Goal: Transaction & Acquisition: Purchase product/service

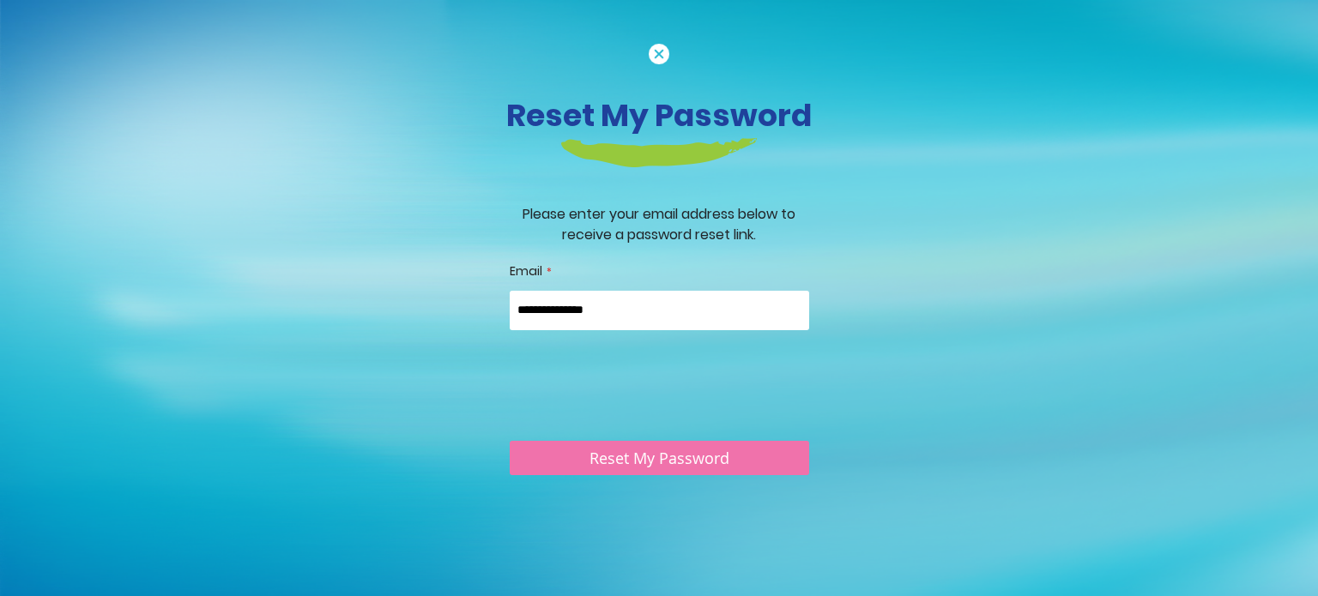
type input "**********"
click at [590, 454] on span "Reset My Password" at bounding box center [659, 459] width 140 height 21
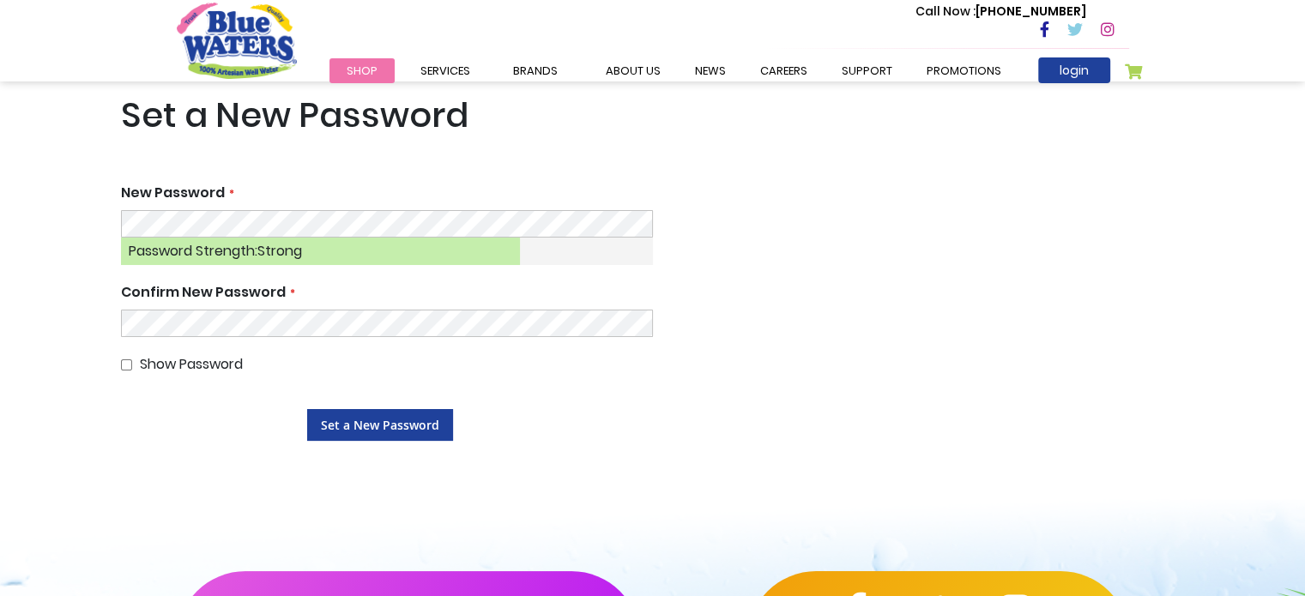
click at [307, 409] on button "Set a New Password" at bounding box center [380, 425] width 146 height 32
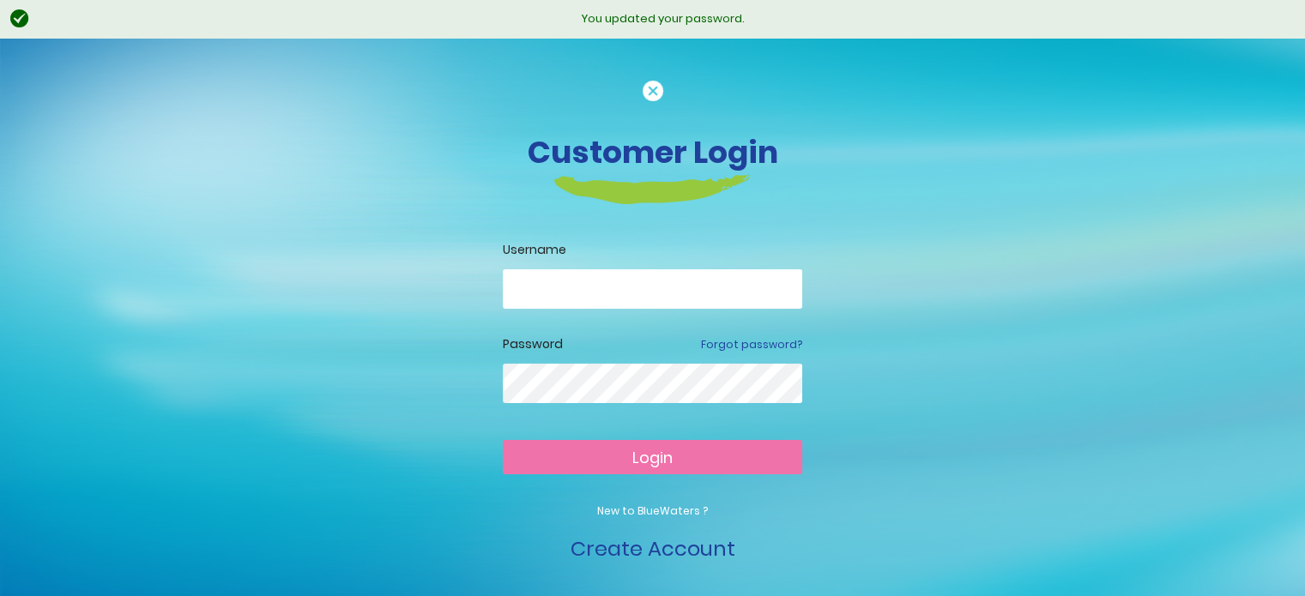
click at [583, 293] on input "email" at bounding box center [652, 288] width 299 height 39
type input "**********"
click at [503, 440] on button "Login" at bounding box center [652, 457] width 299 height 34
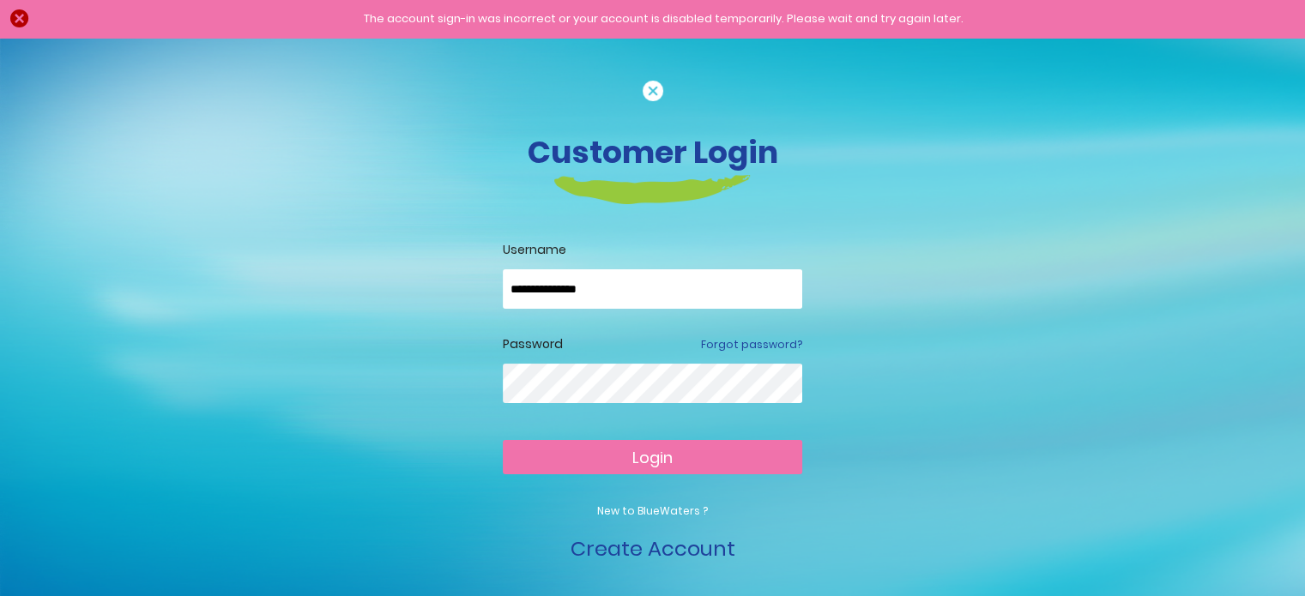
click at [503, 440] on button "Login" at bounding box center [652, 457] width 299 height 34
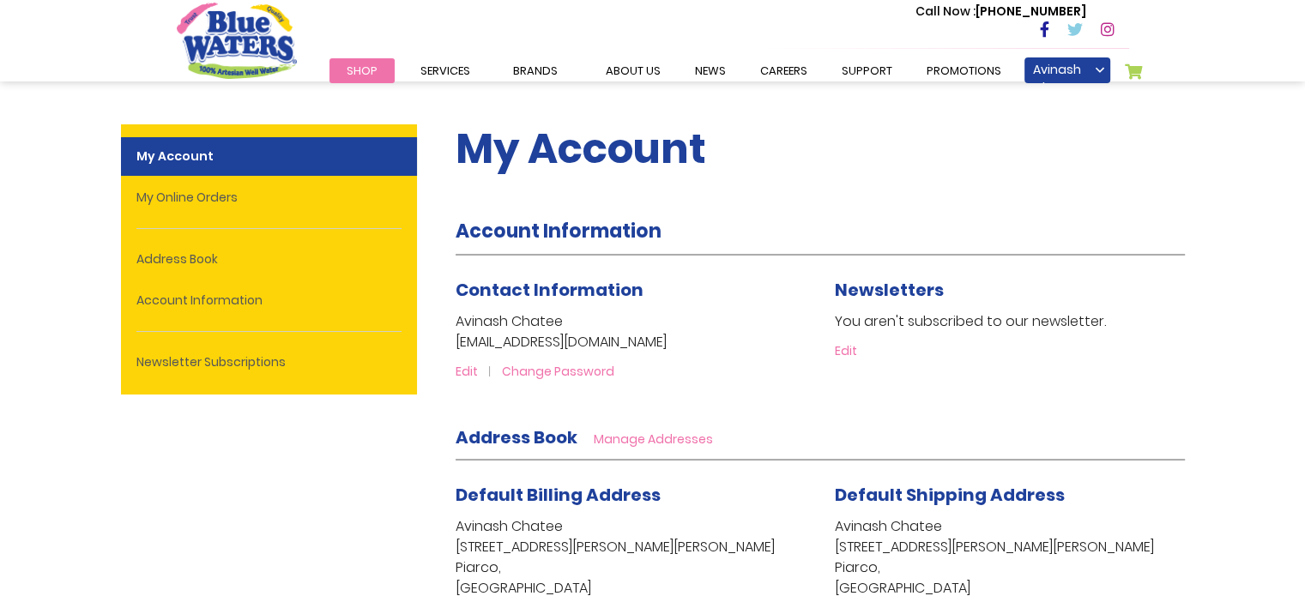
click at [365, 75] on span "Shop" at bounding box center [362, 71] width 31 height 16
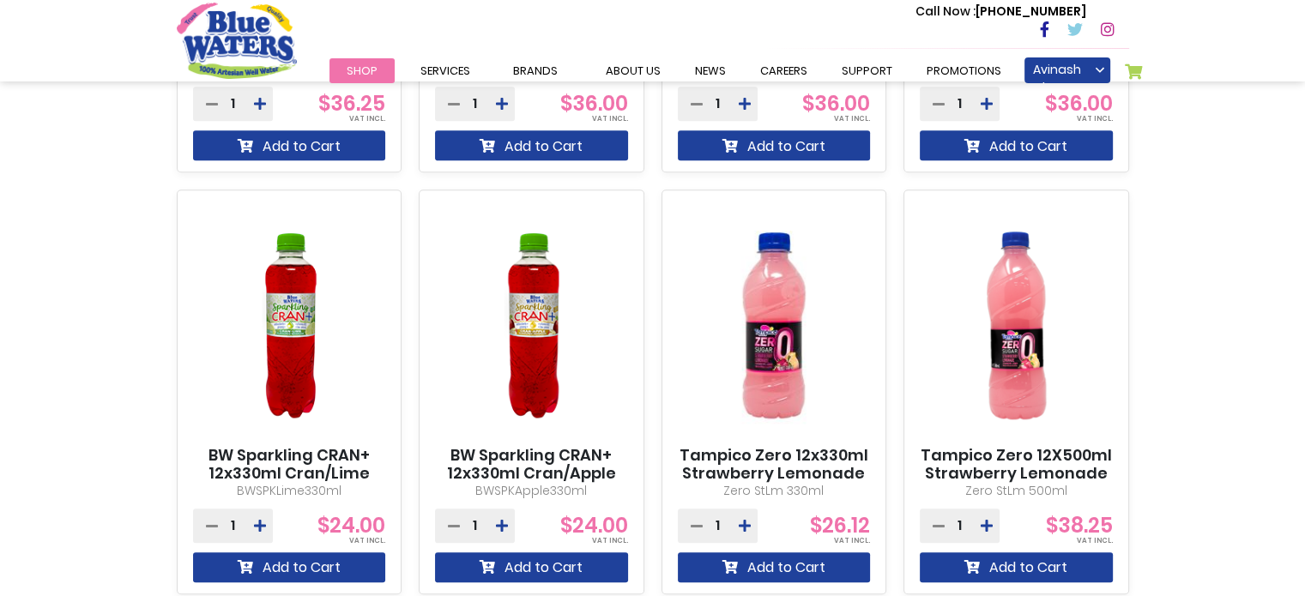
scroll to position [1631, 0]
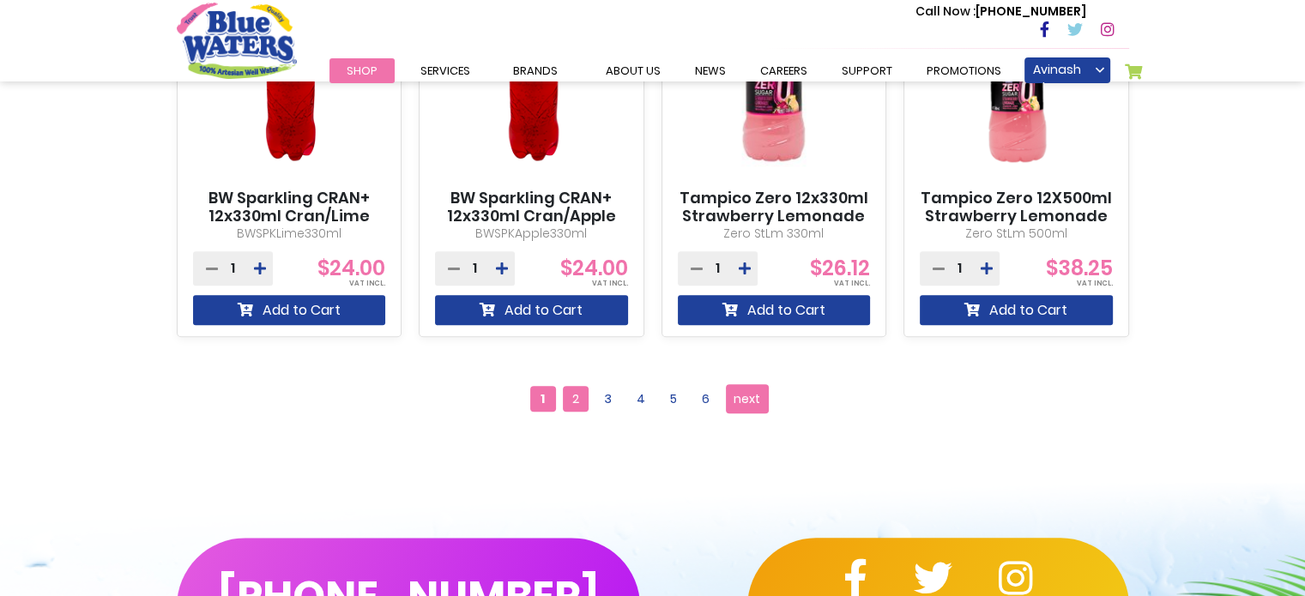
click at [582, 393] on span "2" at bounding box center [576, 399] width 26 height 26
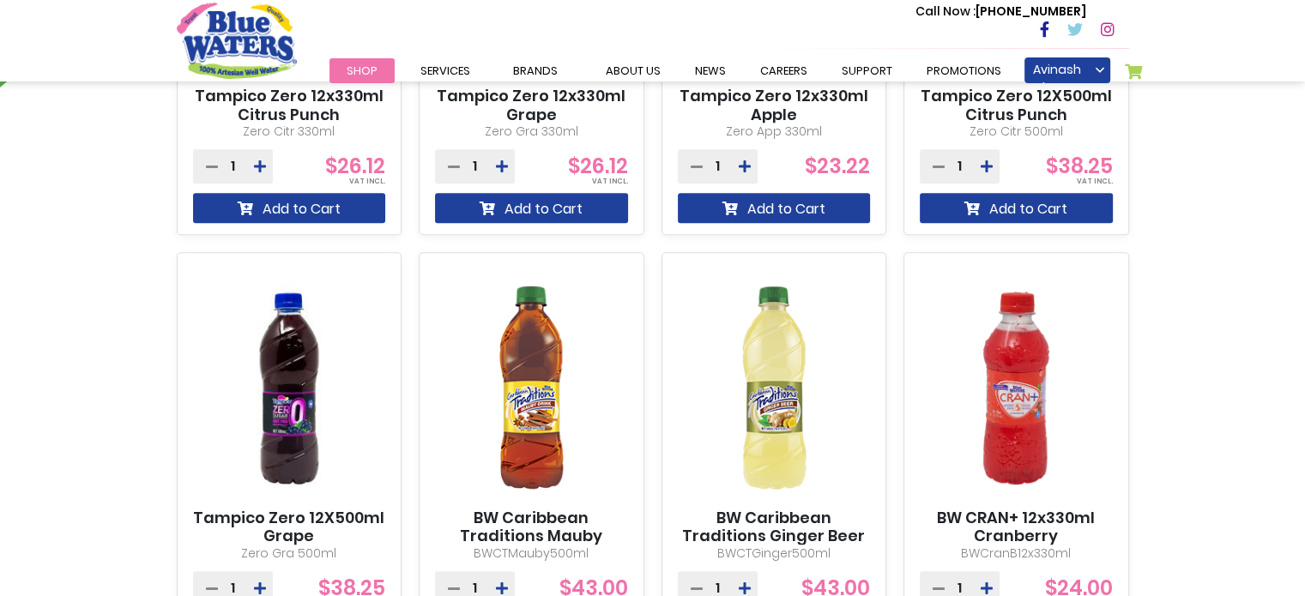
scroll to position [1630, 0]
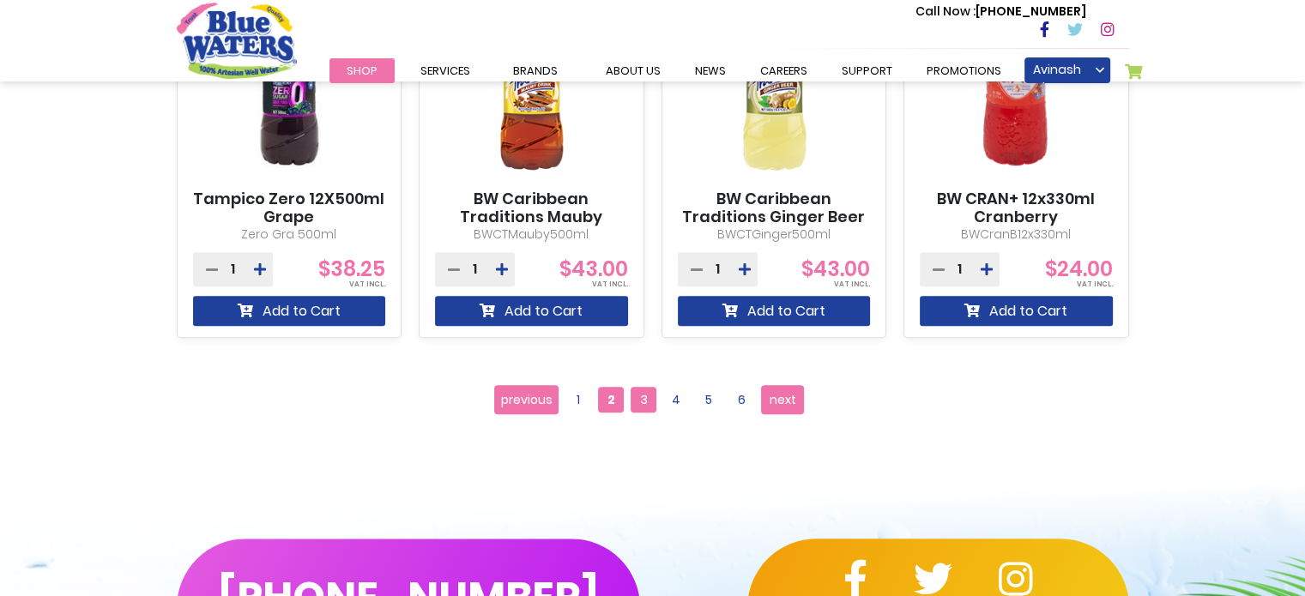
click at [650, 406] on span "3" at bounding box center [644, 400] width 26 height 26
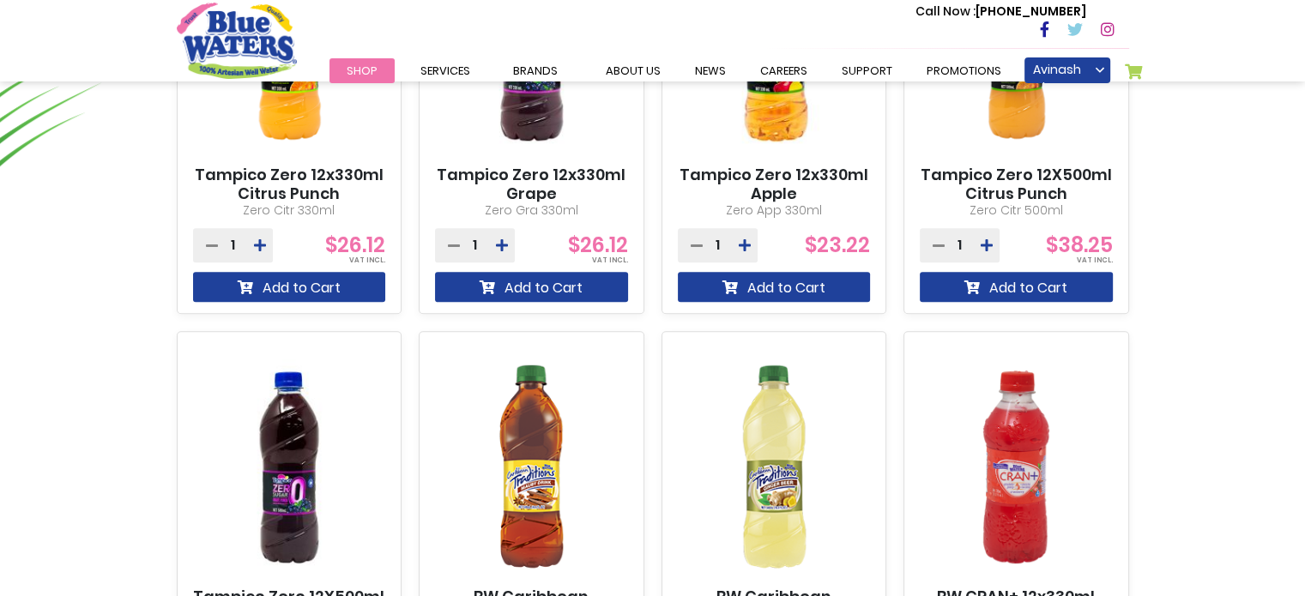
scroll to position [1201, 0]
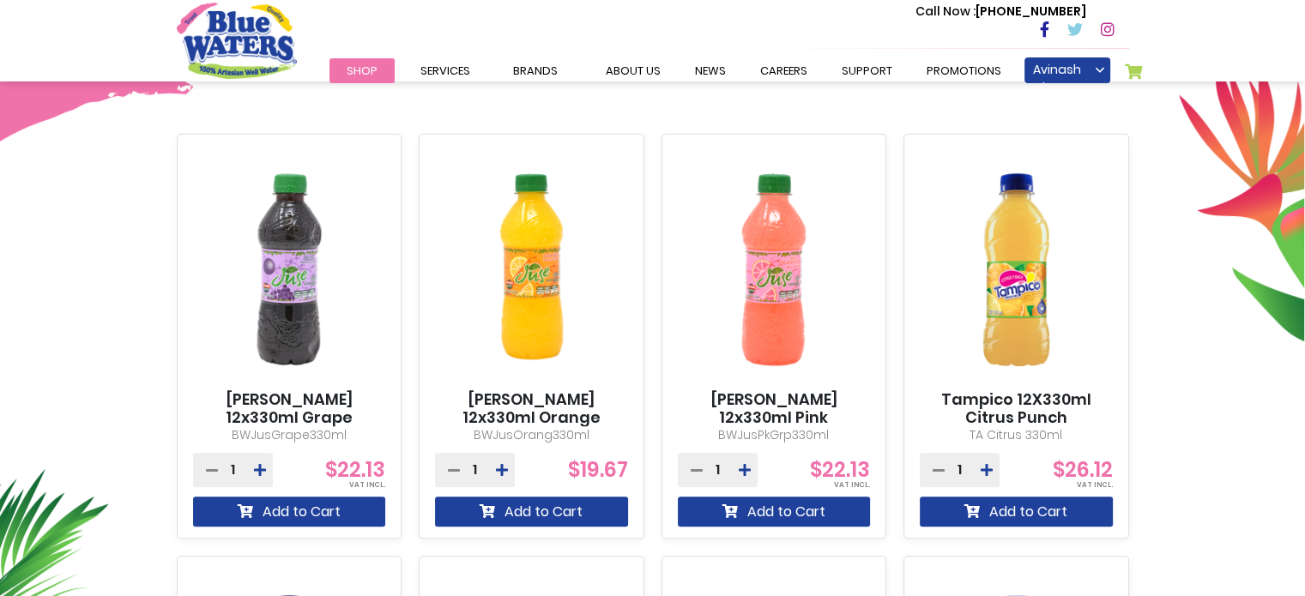
scroll to position [601, 0]
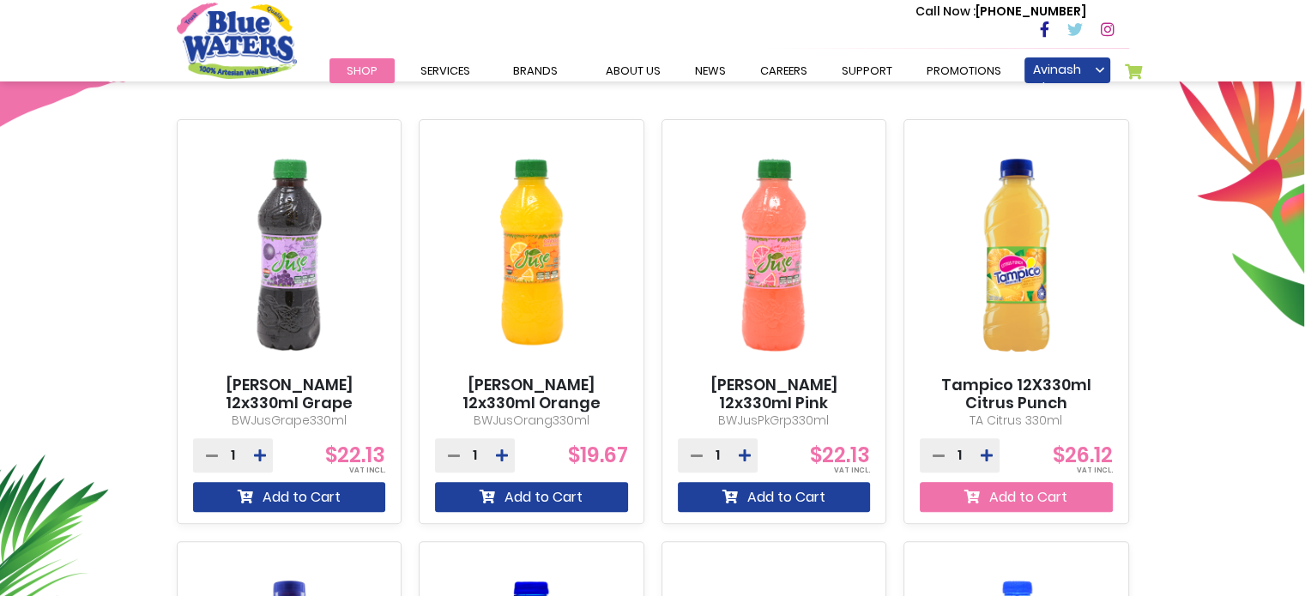
click at [1022, 505] on button "Add to Cart" at bounding box center [1016, 497] width 193 height 30
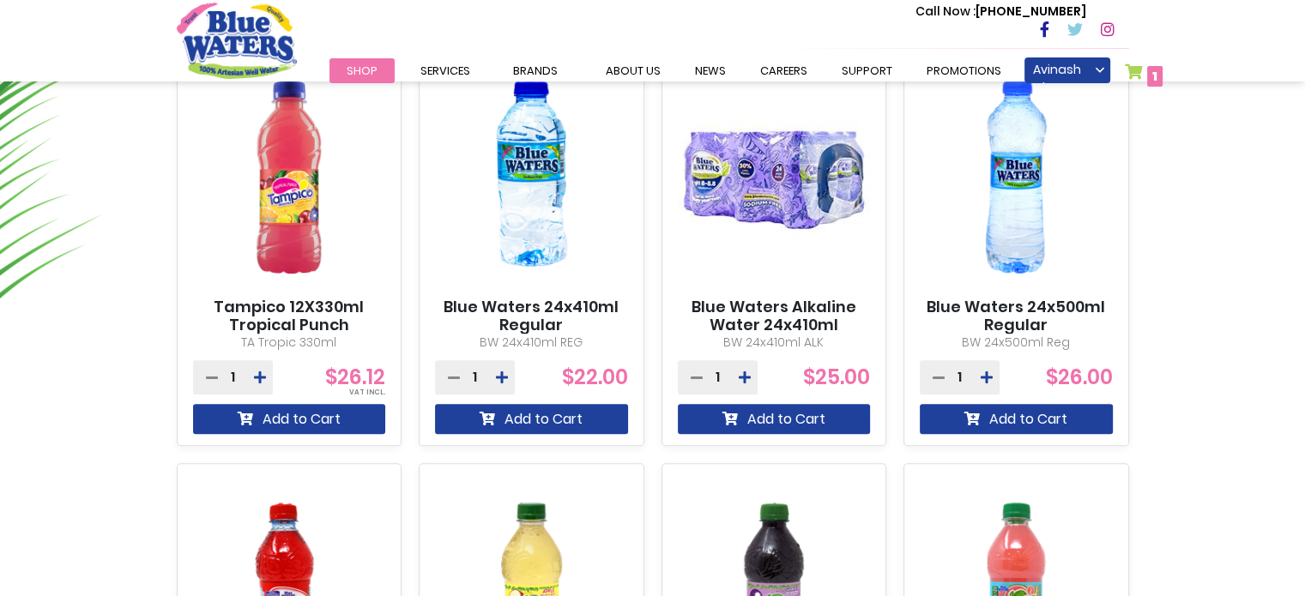
scroll to position [1161, 0]
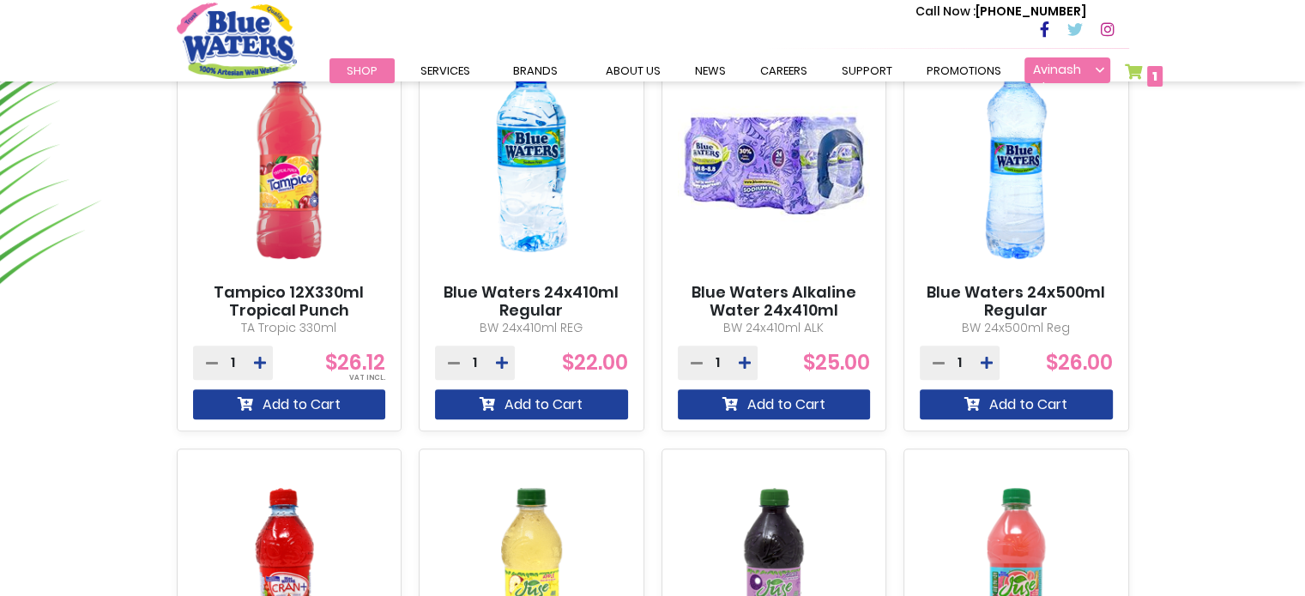
click at [1061, 69] on link "Avinash Chatee" at bounding box center [1067, 70] width 86 height 26
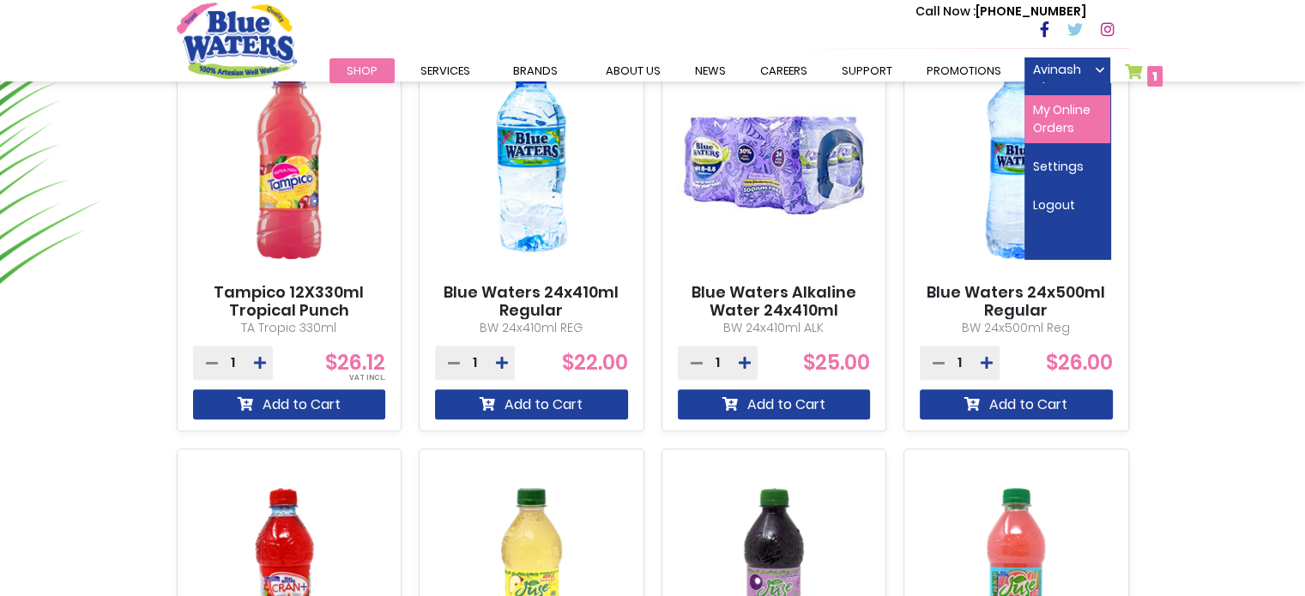
click at [1058, 127] on link "My Online Orders" at bounding box center [1067, 119] width 86 height 48
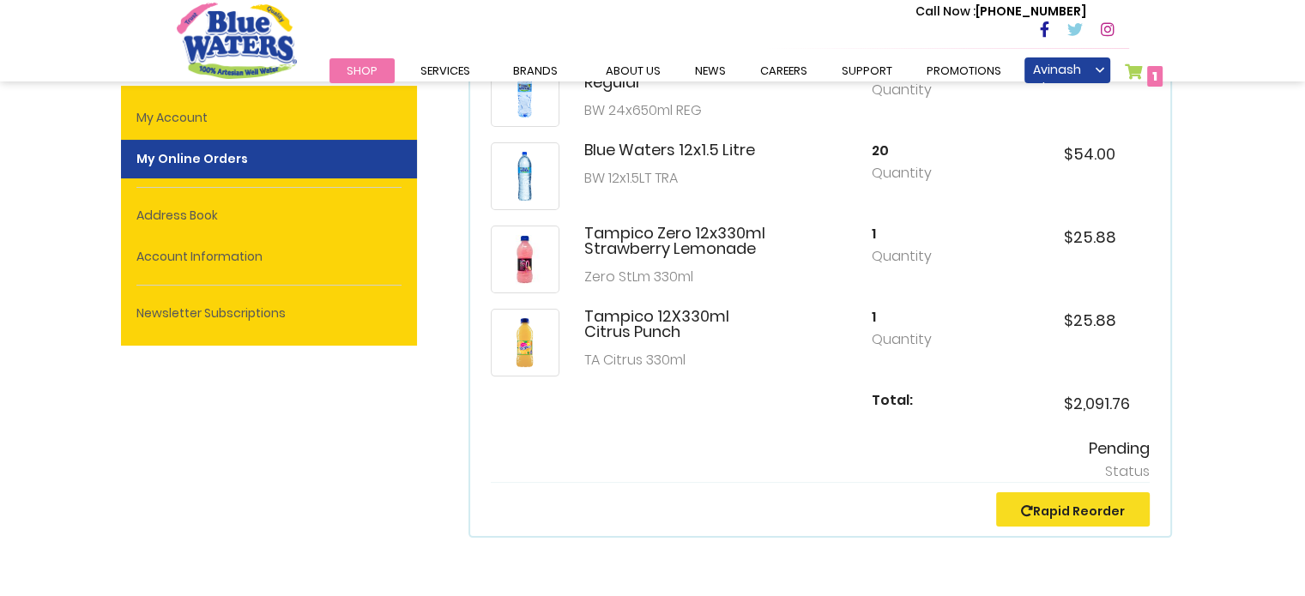
scroll to position [515, 0]
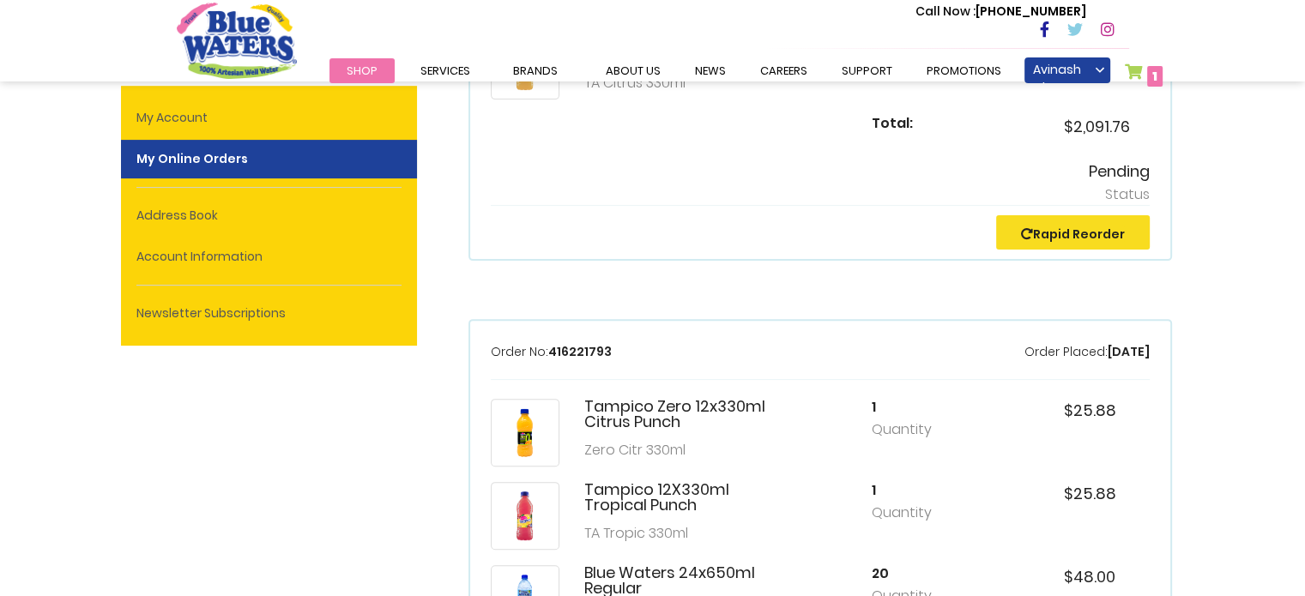
click at [1098, 227] on link "Rapid Reorder" at bounding box center [1073, 234] width 104 height 17
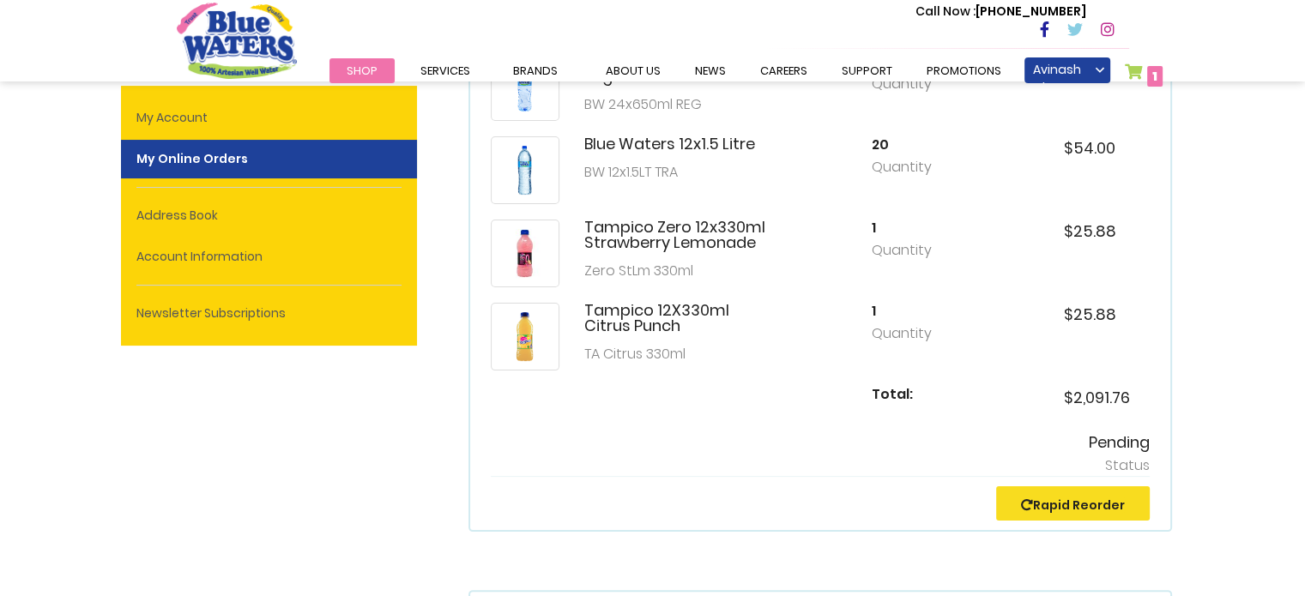
scroll to position [0, 0]
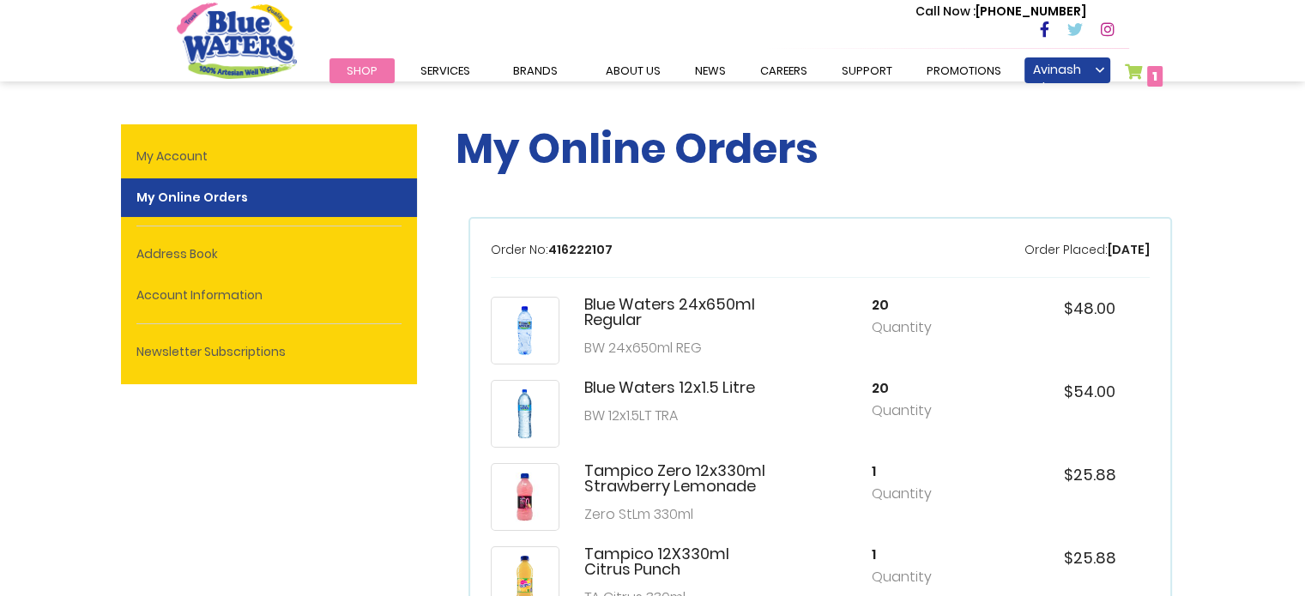
click at [348, 59] on link "Shop" at bounding box center [361, 70] width 65 height 25
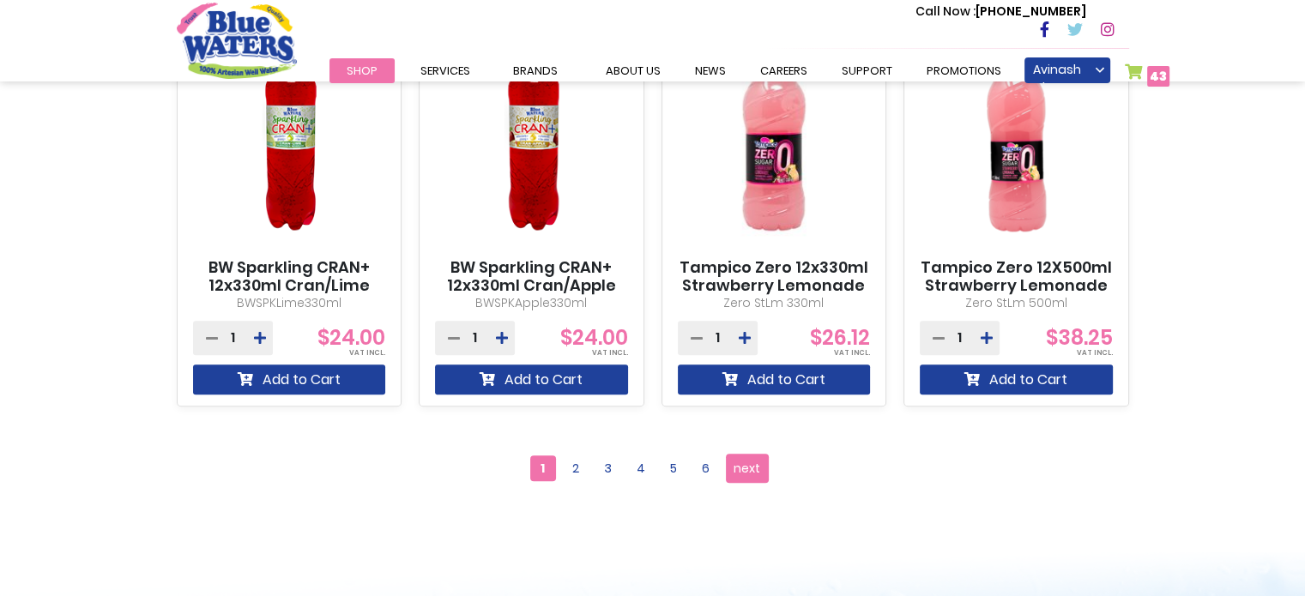
scroll to position [1544, 0]
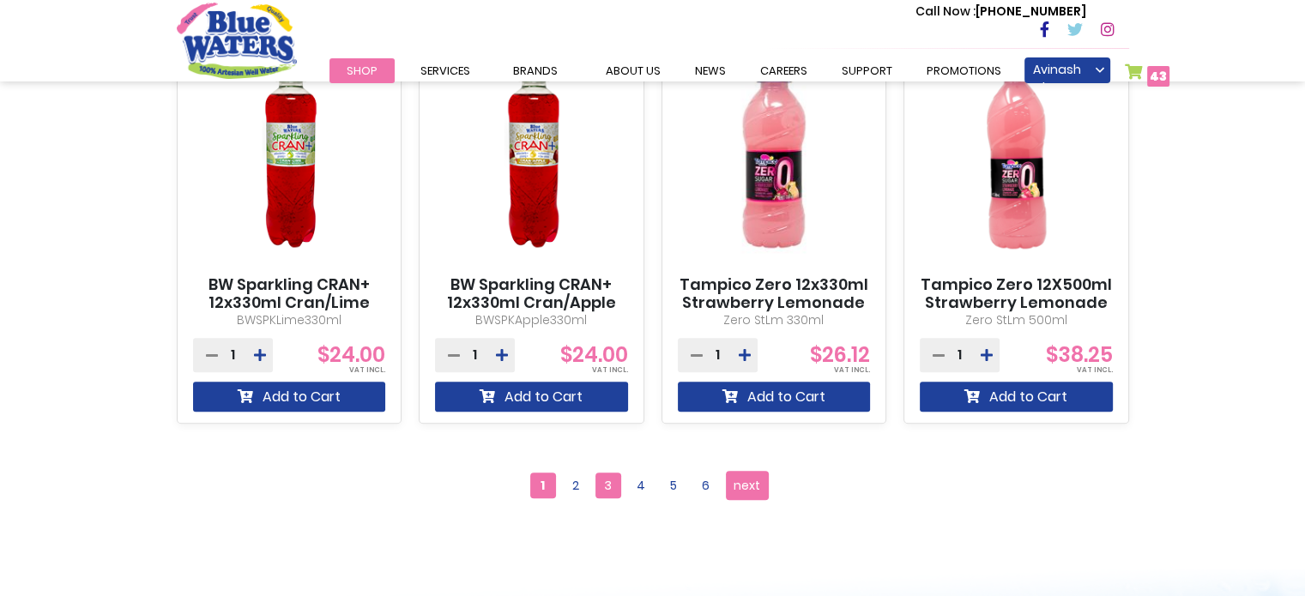
click at [617, 485] on span "3" at bounding box center [608, 486] width 26 height 26
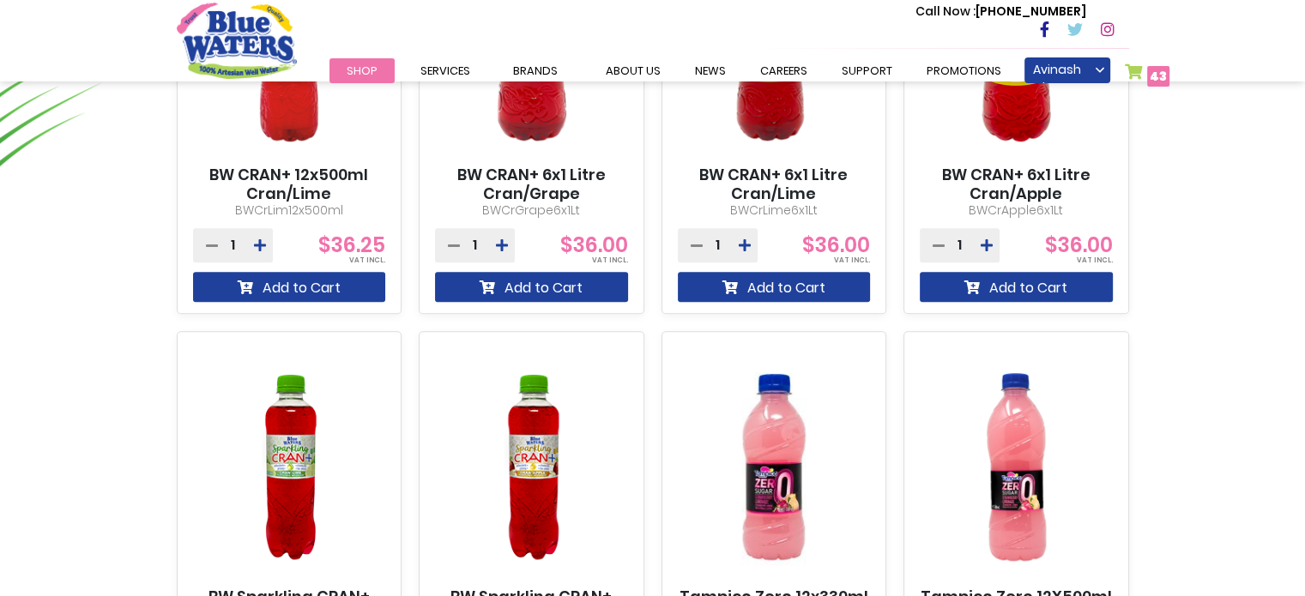
scroll to position [1030, 0]
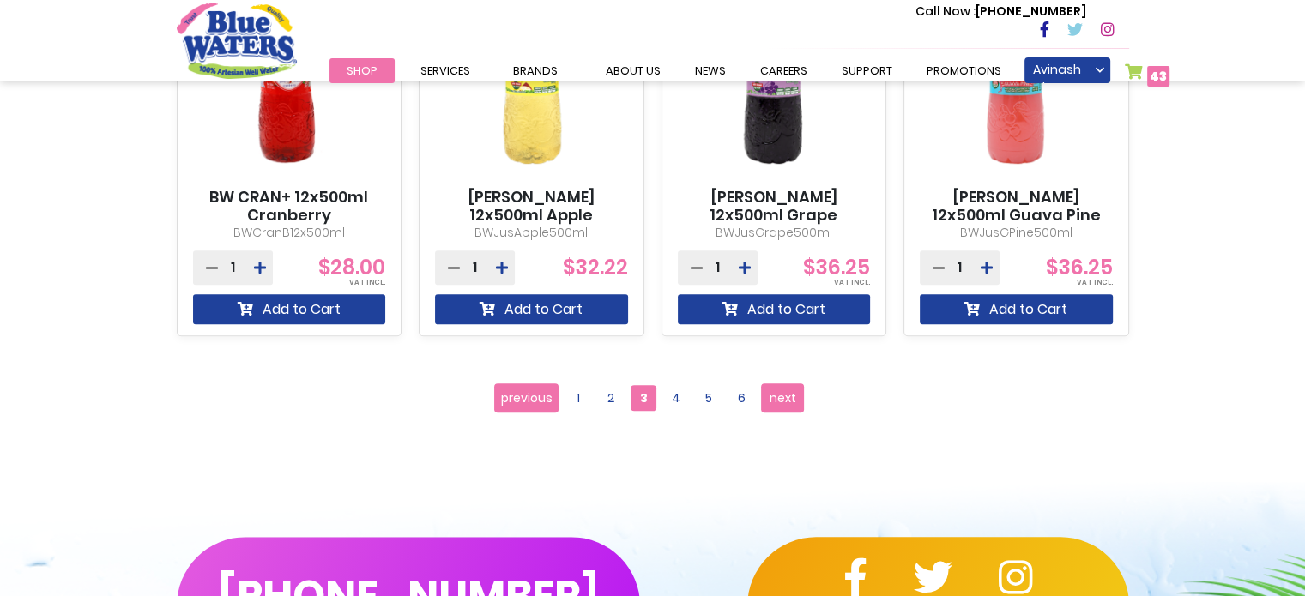
scroll to position [1716, 0]
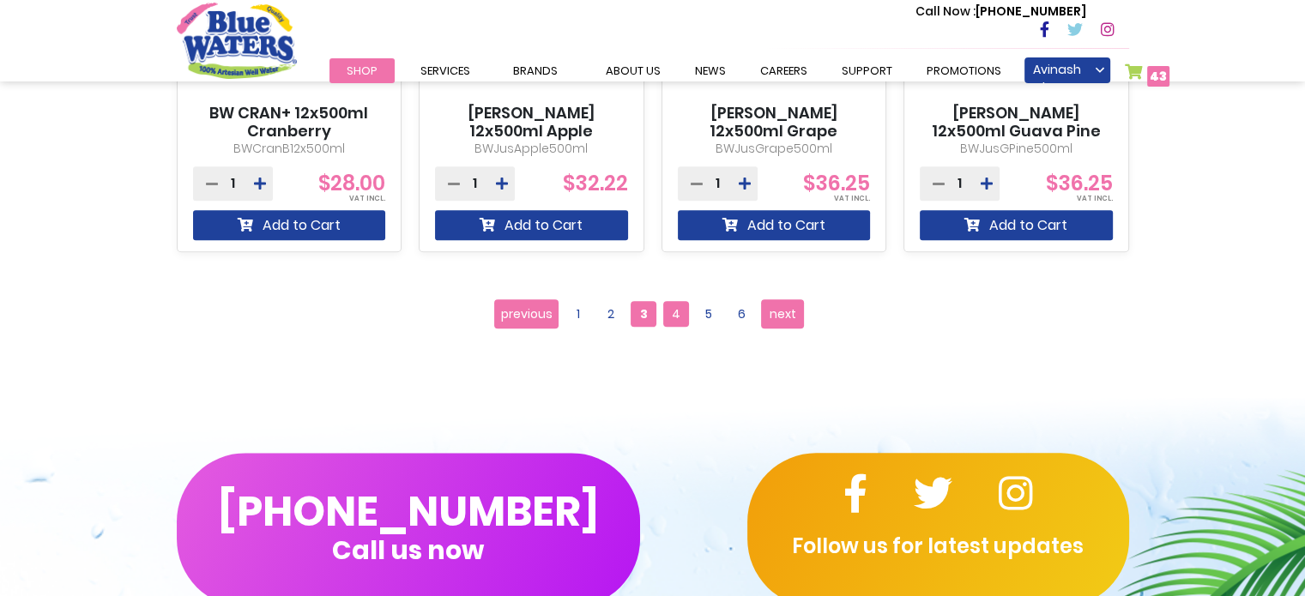
click at [668, 322] on span "4" at bounding box center [676, 314] width 26 height 26
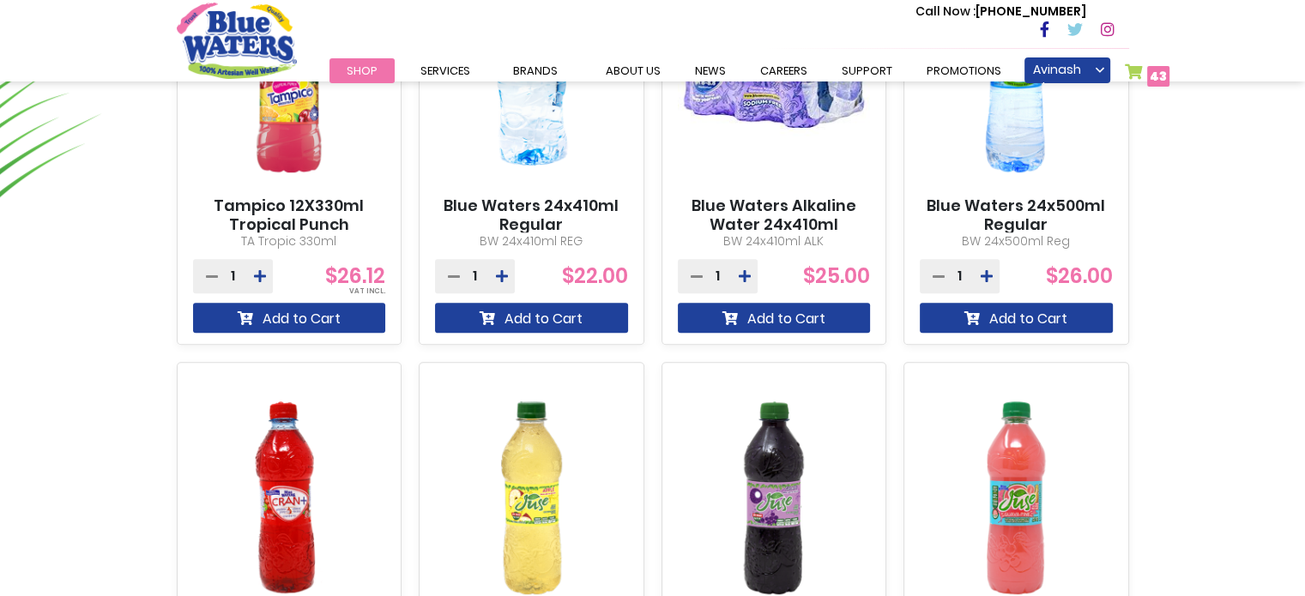
scroll to position [858, 0]
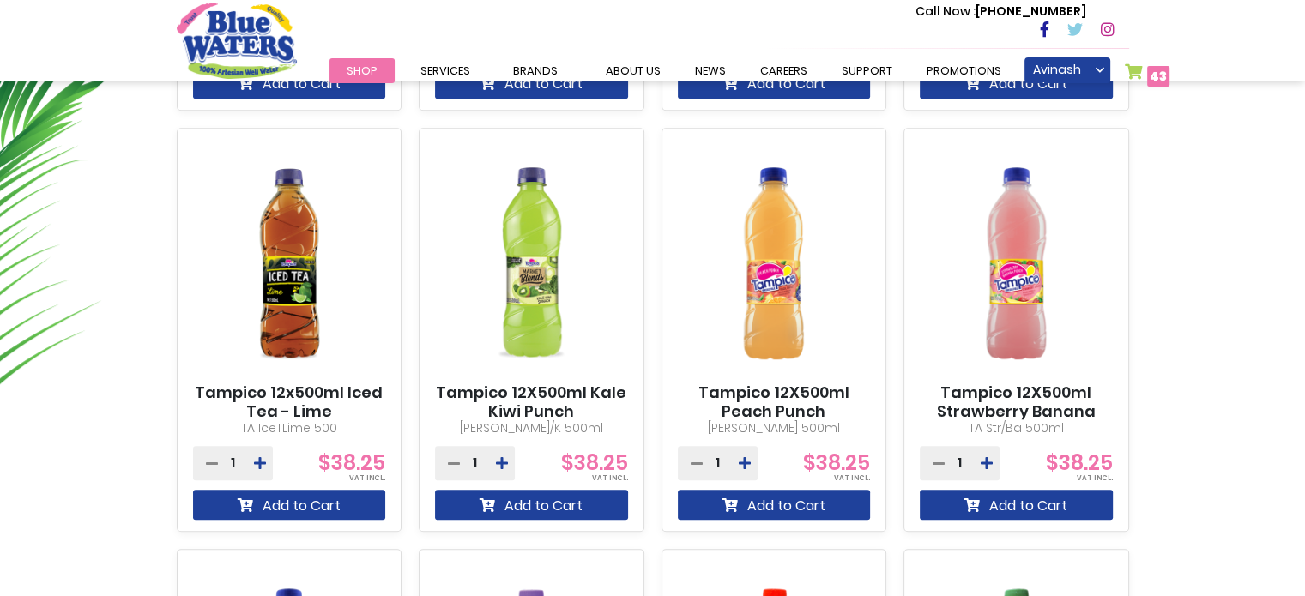
scroll to position [1030, 0]
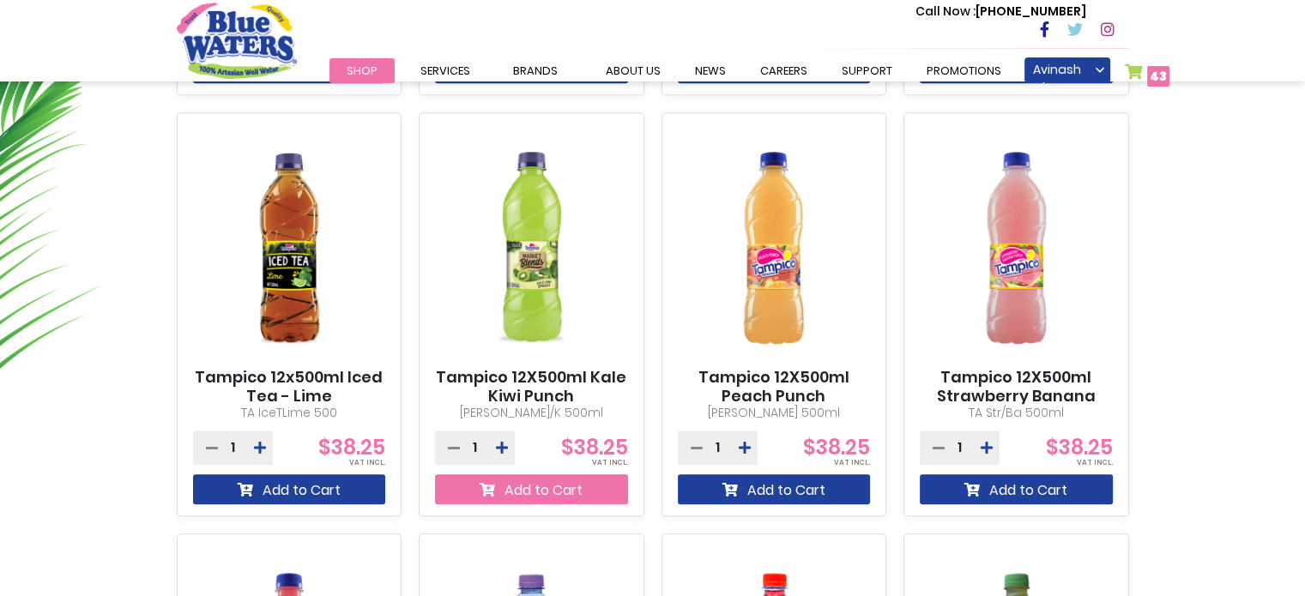
click at [553, 488] on button "Add to Cart" at bounding box center [531, 489] width 193 height 30
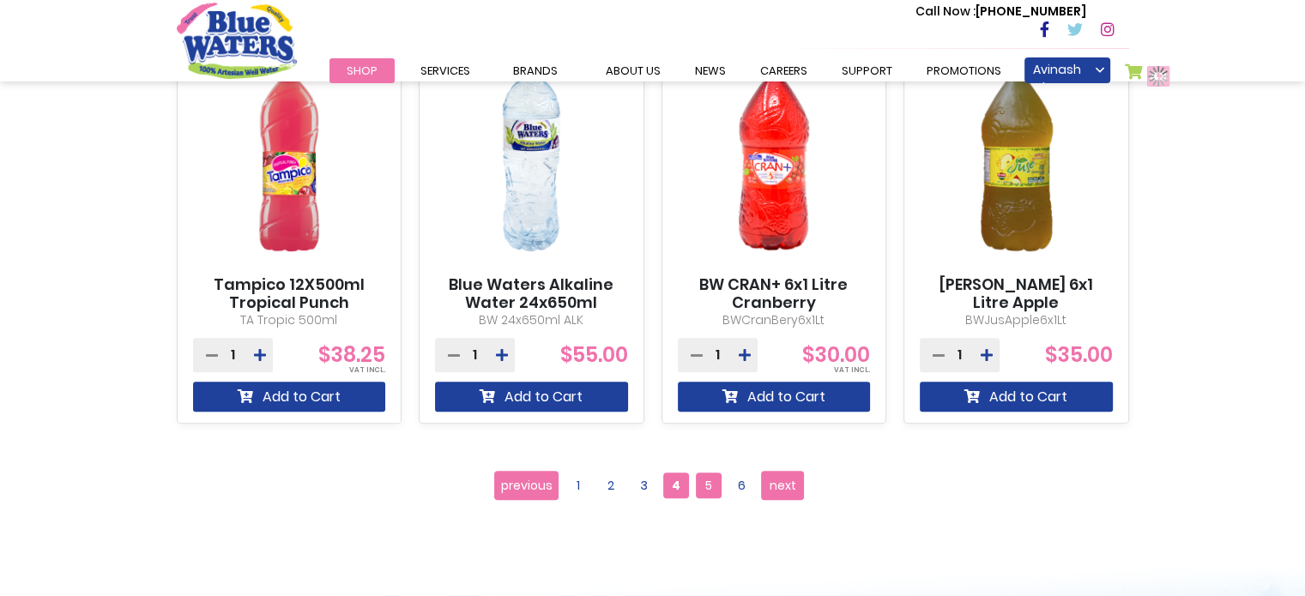
scroll to position [1590, 0]
click at [707, 483] on span "5" at bounding box center [709, 486] width 26 height 26
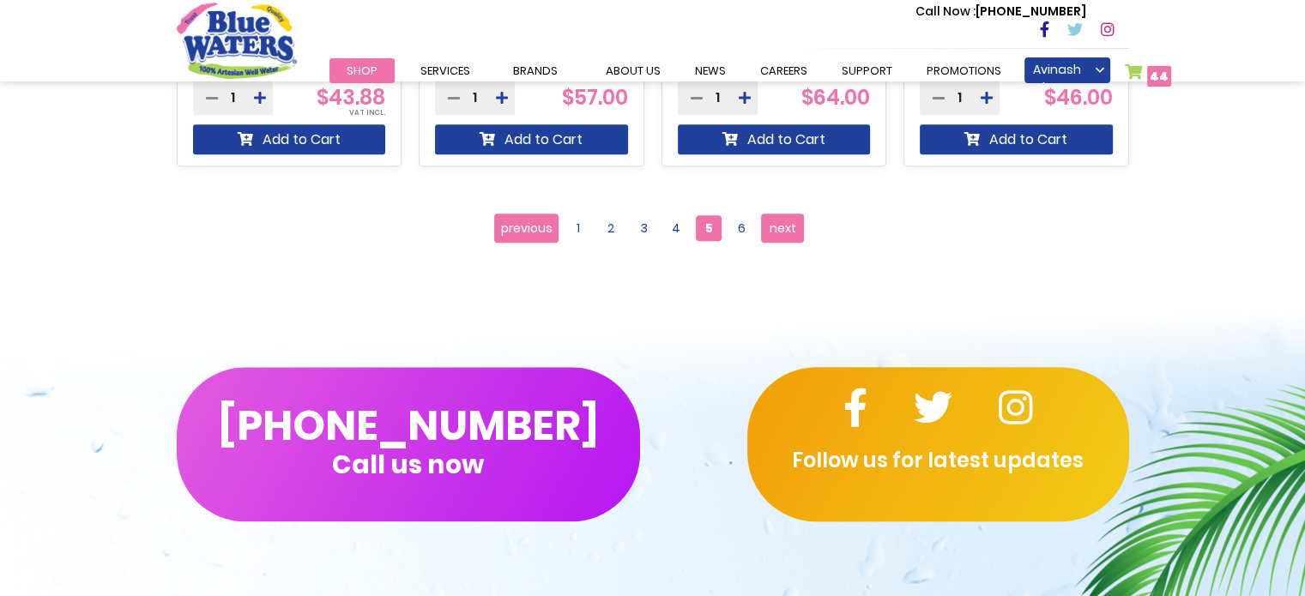
scroll to position [1459, 0]
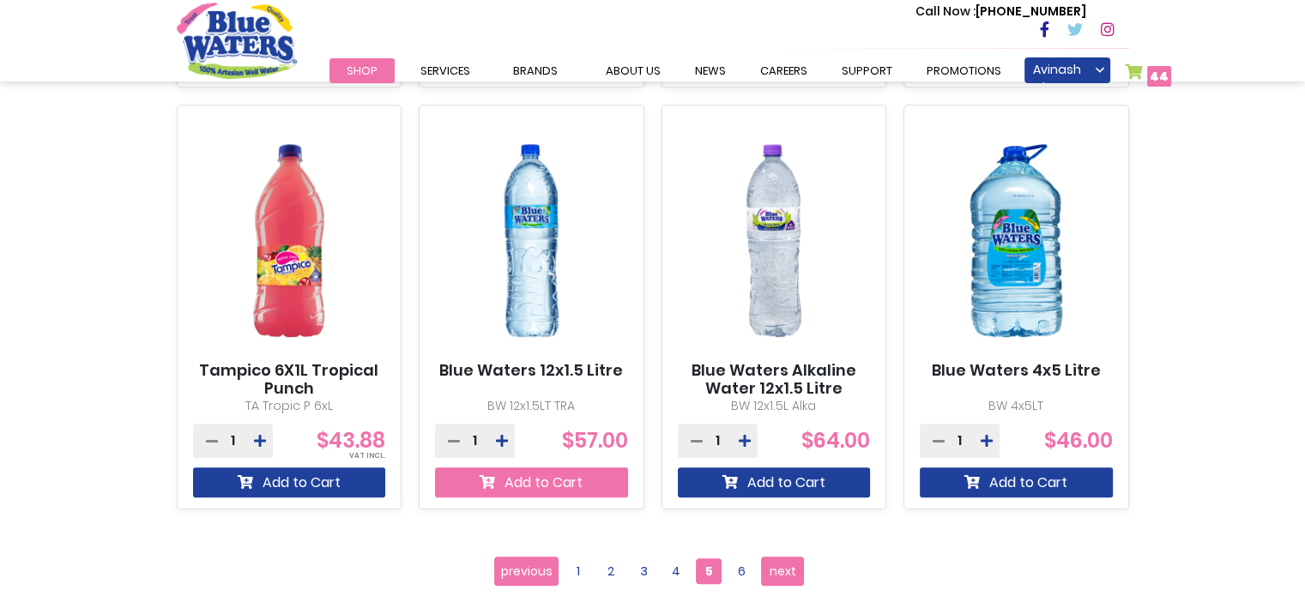
click at [604, 477] on button "Add to Cart" at bounding box center [531, 483] width 193 height 30
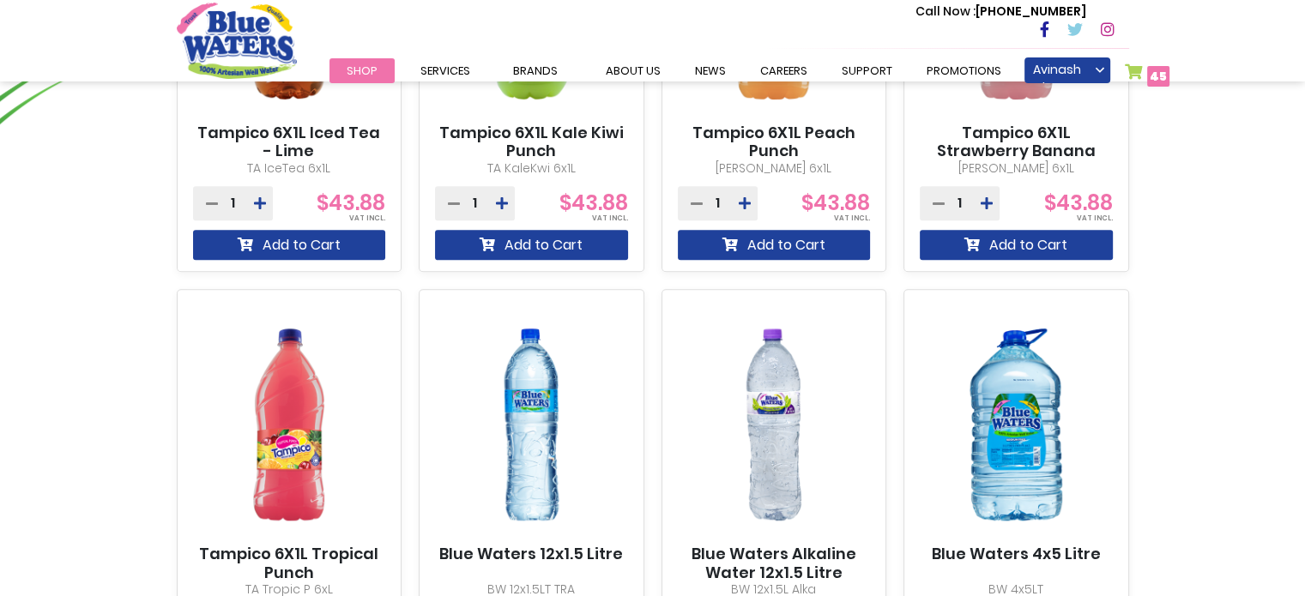
scroll to position [1590, 0]
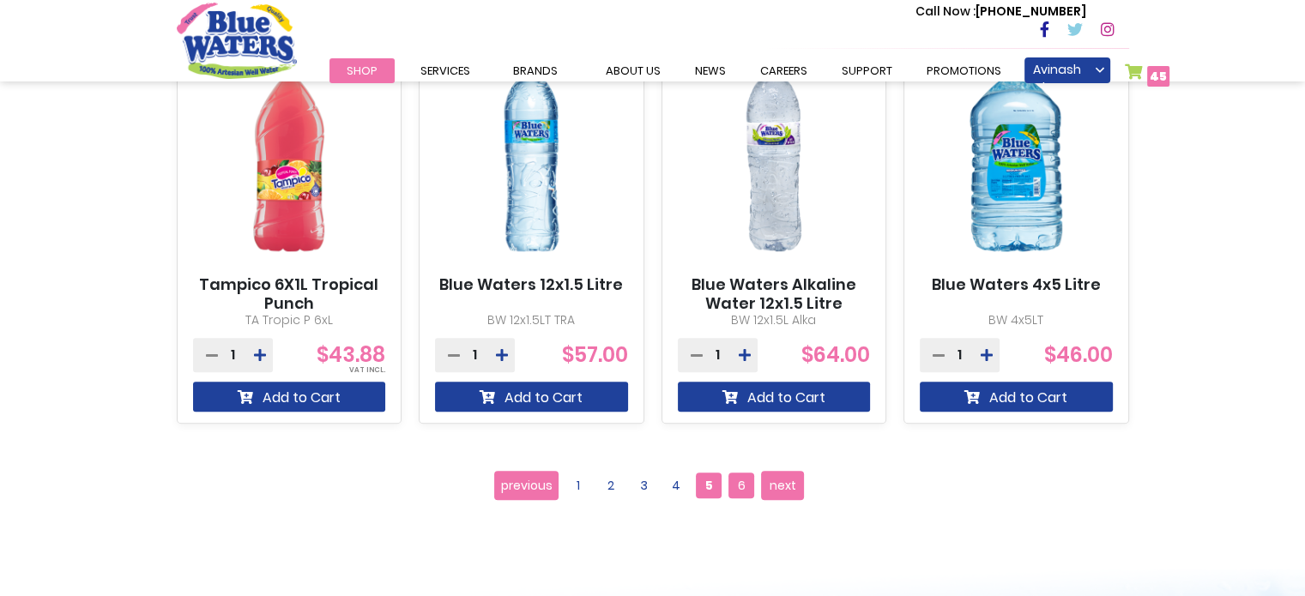
click at [734, 480] on span "6" at bounding box center [741, 486] width 26 height 26
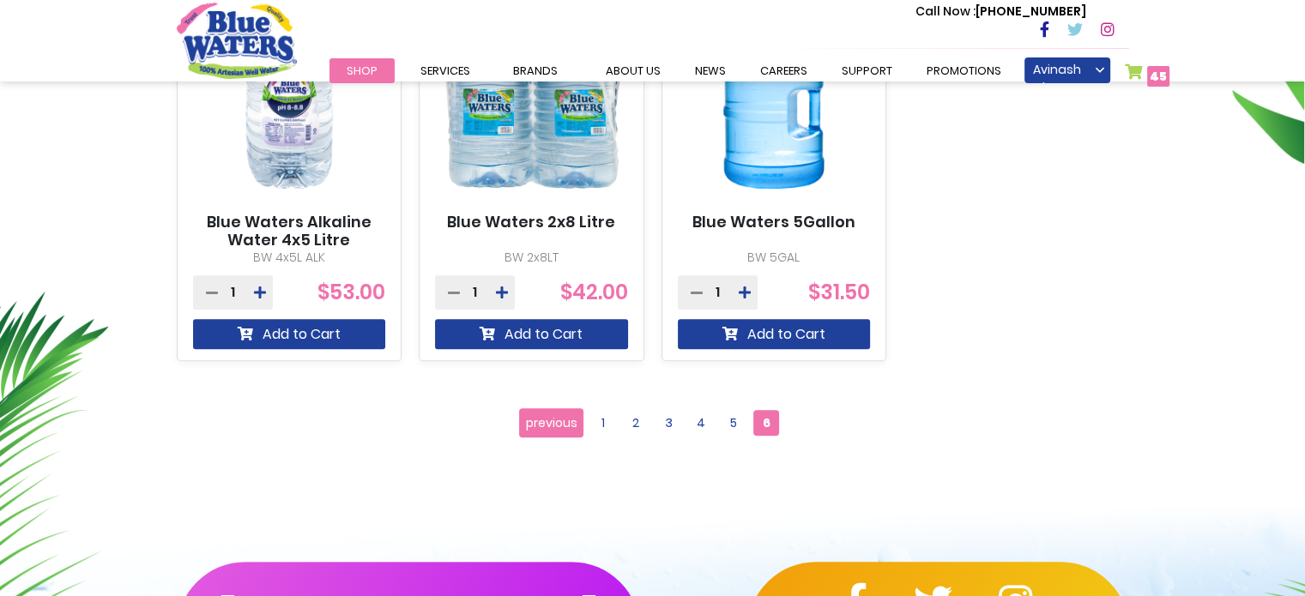
scroll to position [772, 0]
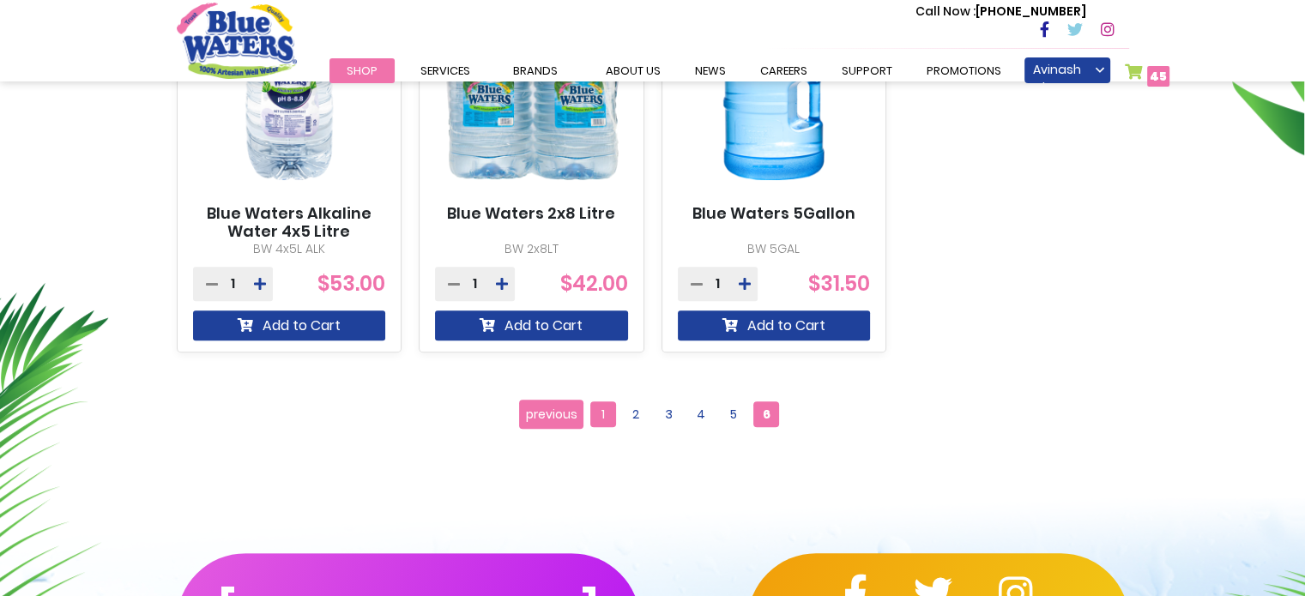
click at [614, 416] on span "1" at bounding box center [603, 415] width 26 height 26
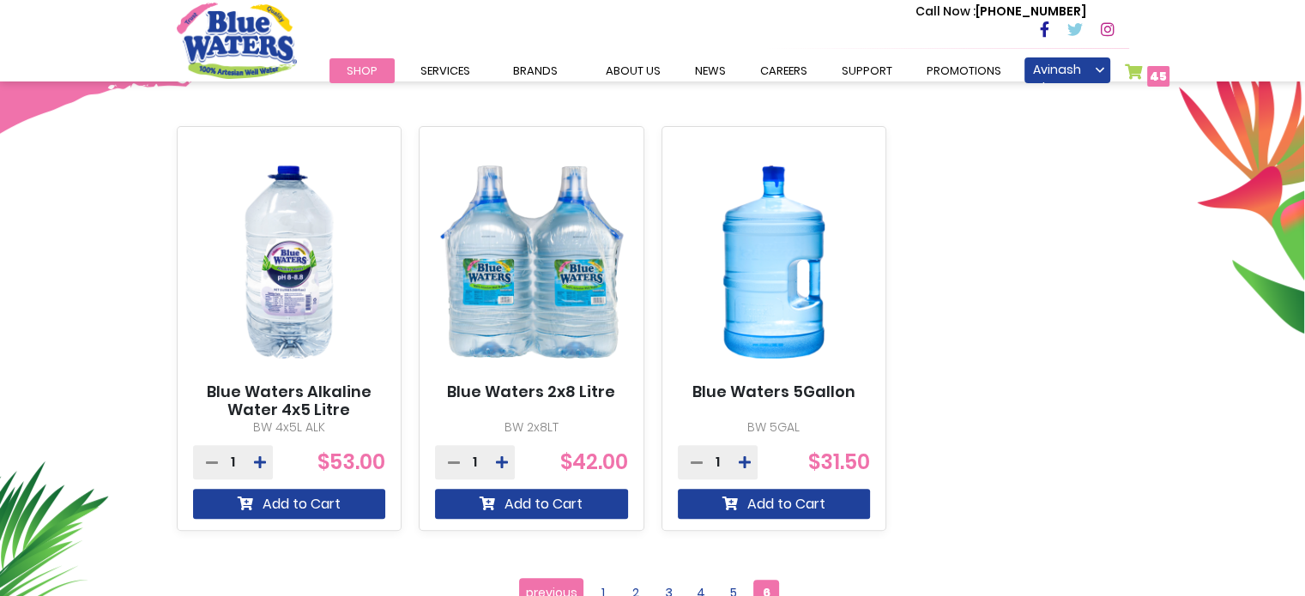
scroll to position [429, 0]
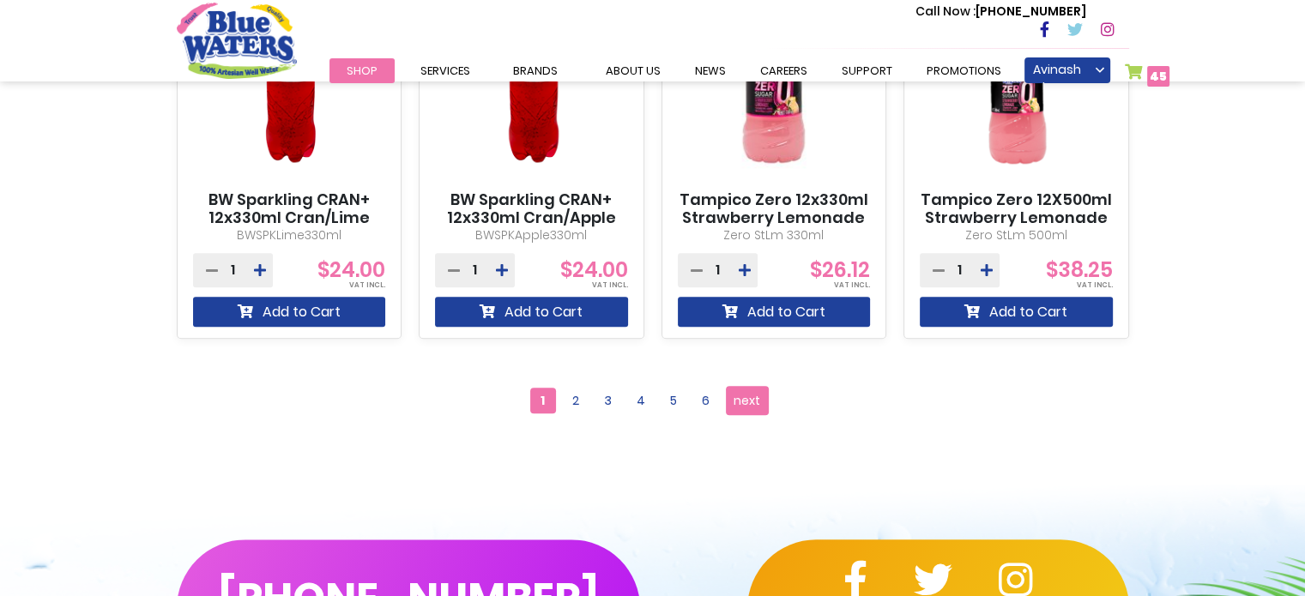
scroll to position [1802, 0]
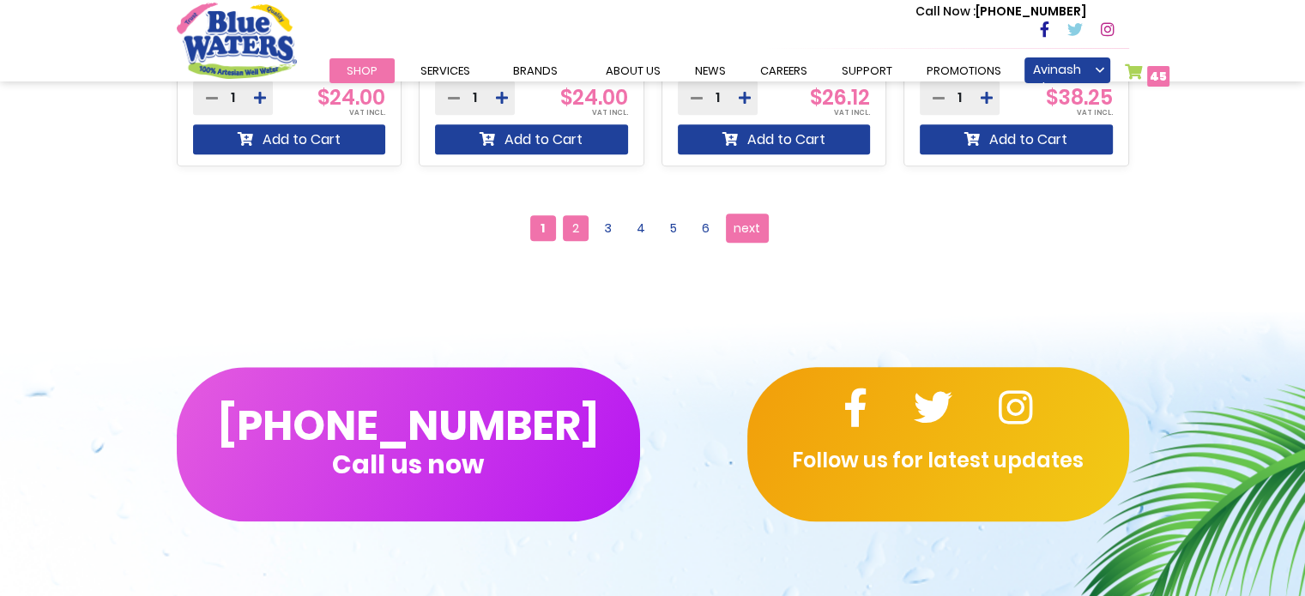
click at [578, 234] on span "2" at bounding box center [576, 228] width 26 height 26
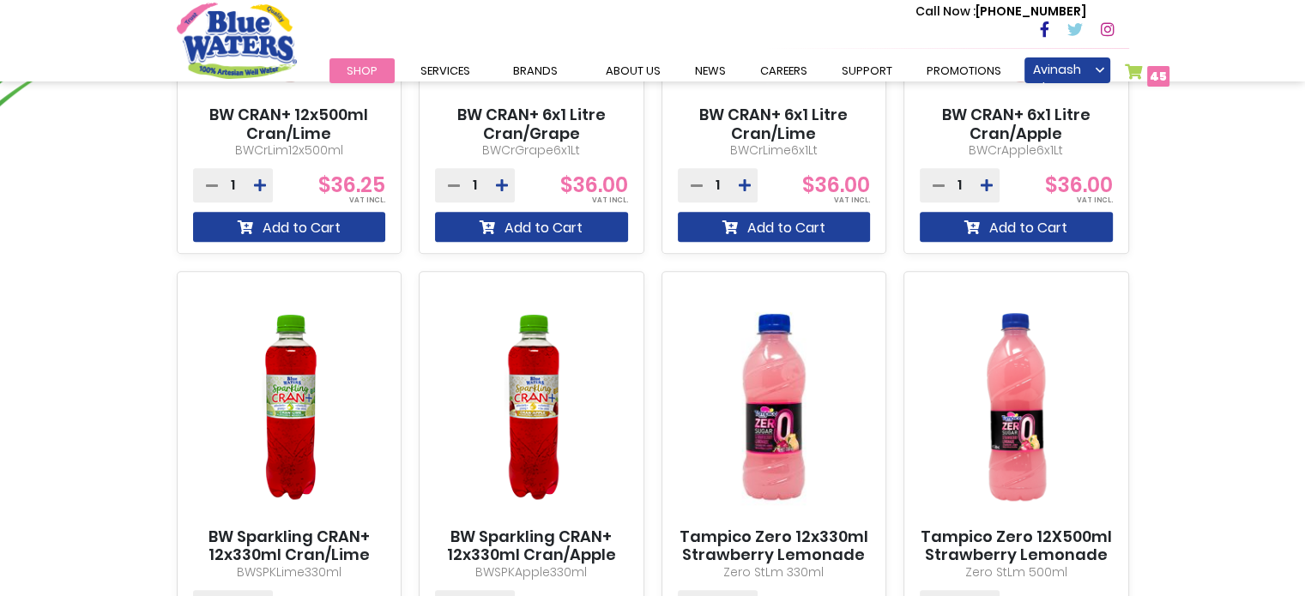
scroll to position [1287, 0]
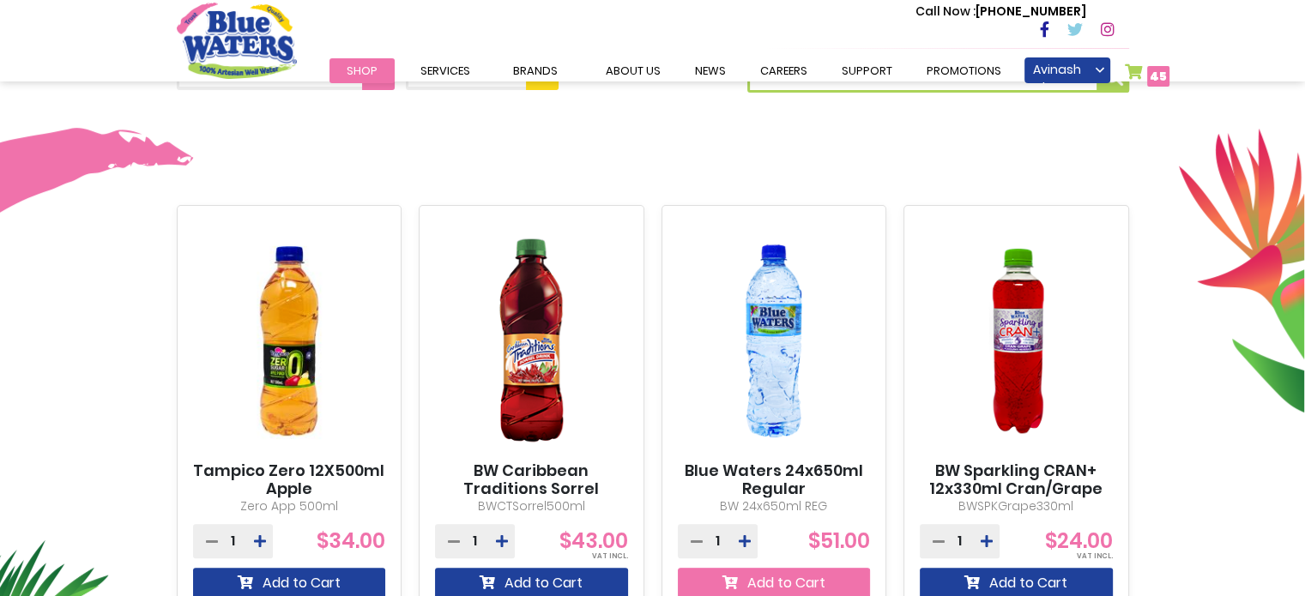
scroll to position [601, 0]
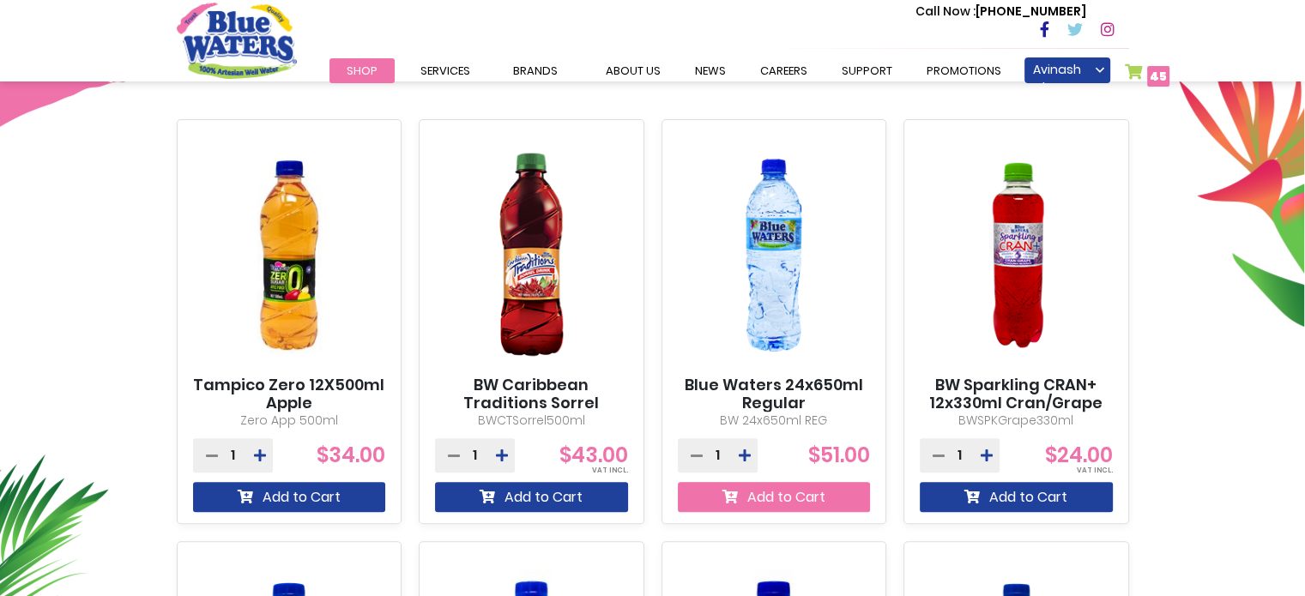
click at [764, 492] on button "Add to Cart" at bounding box center [774, 497] width 193 height 30
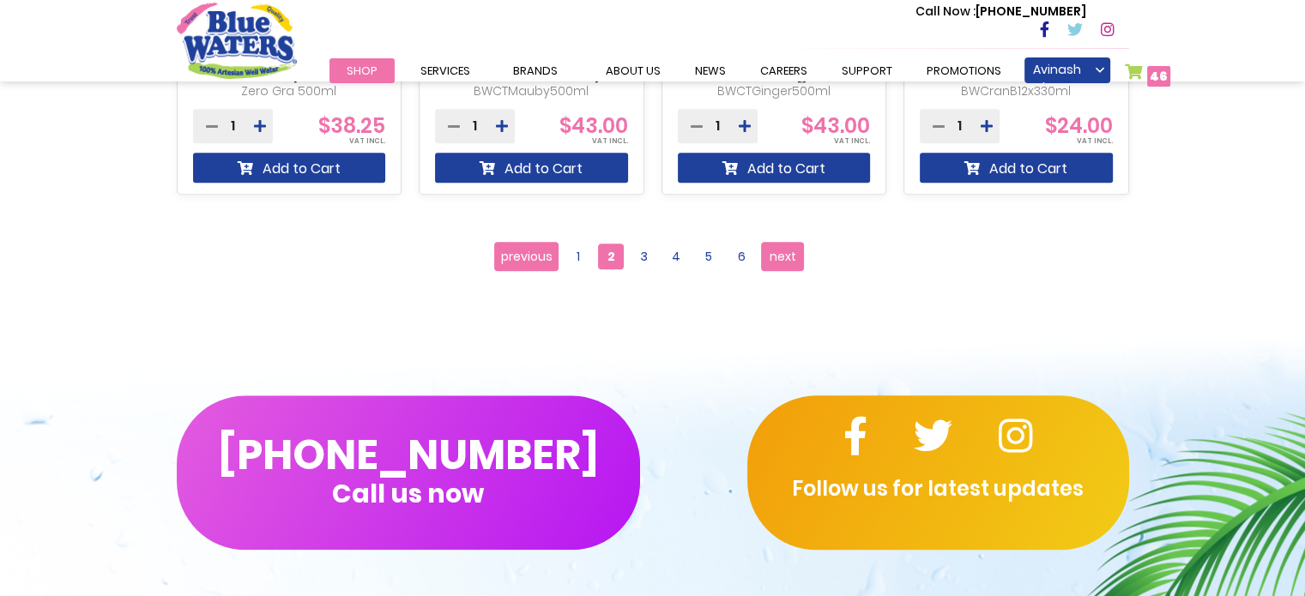
scroll to position [1811, 0]
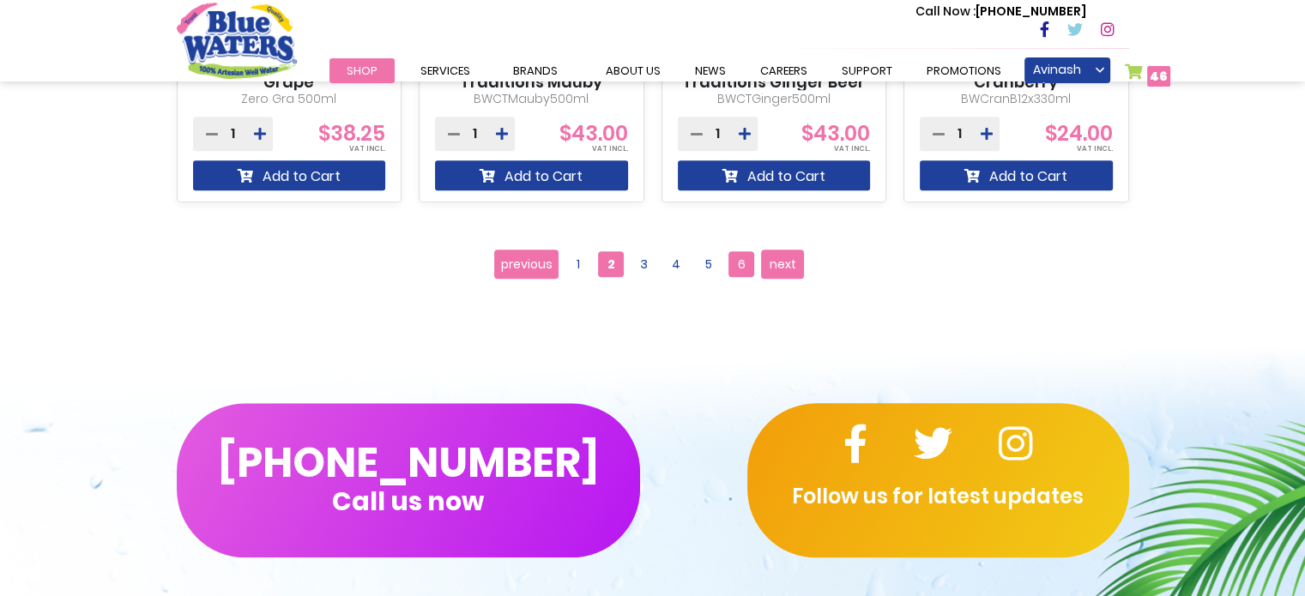
click at [740, 257] on span "6" at bounding box center [741, 264] width 26 height 26
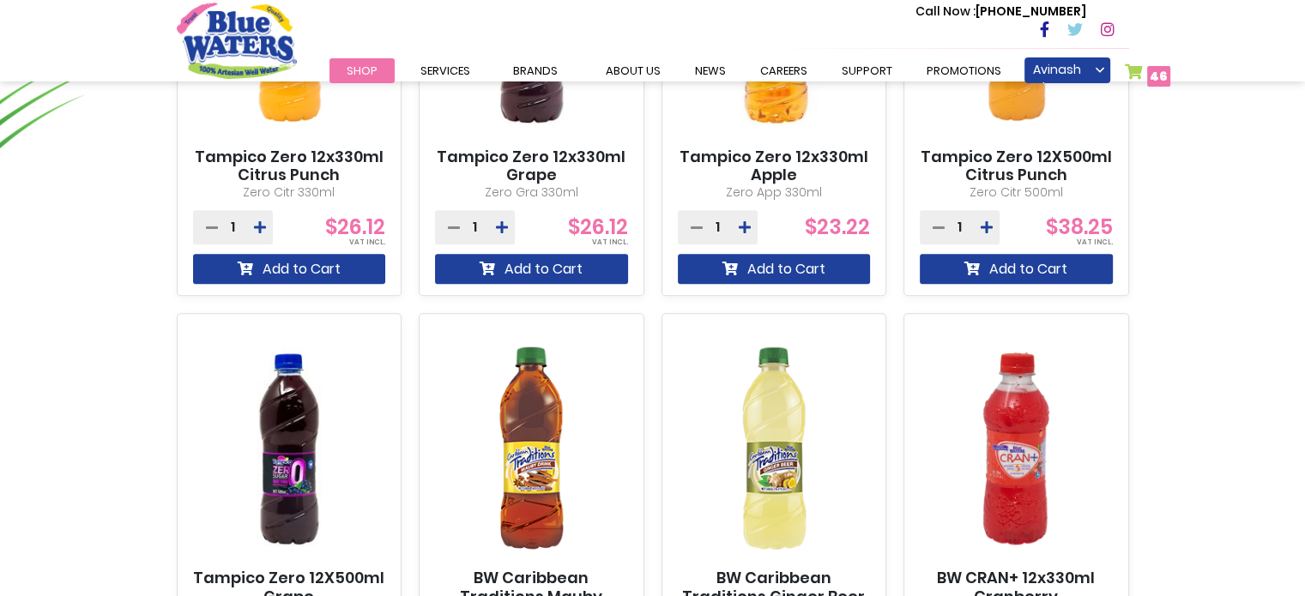
scroll to position [1128, 0]
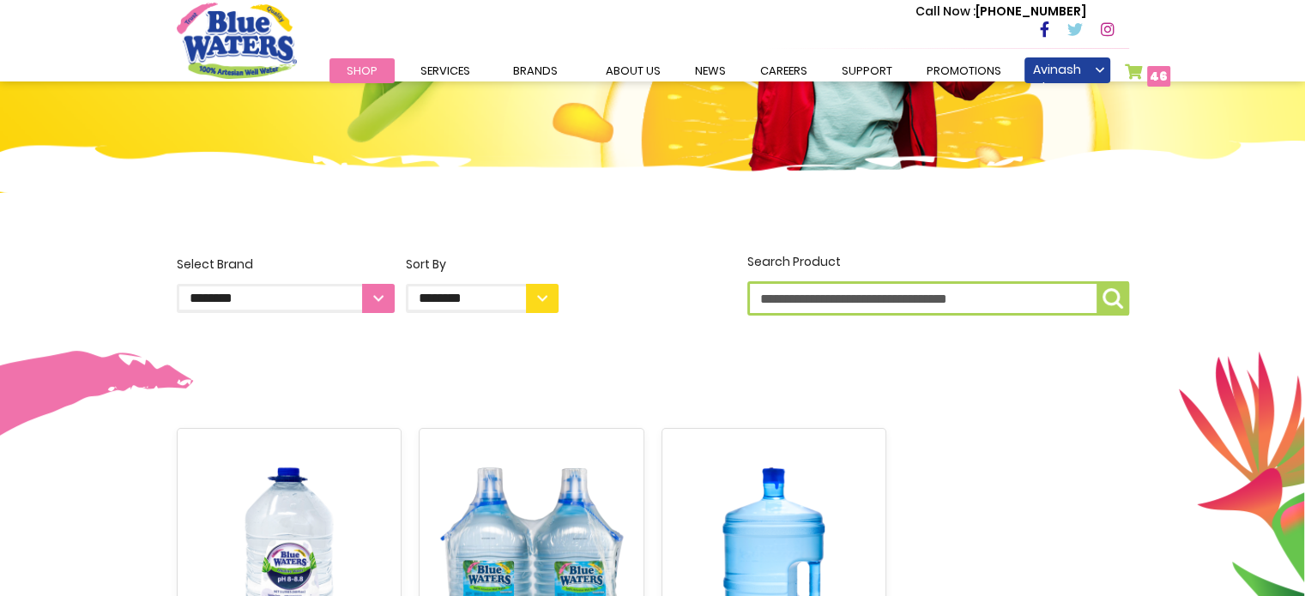
scroll to position [601, 0]
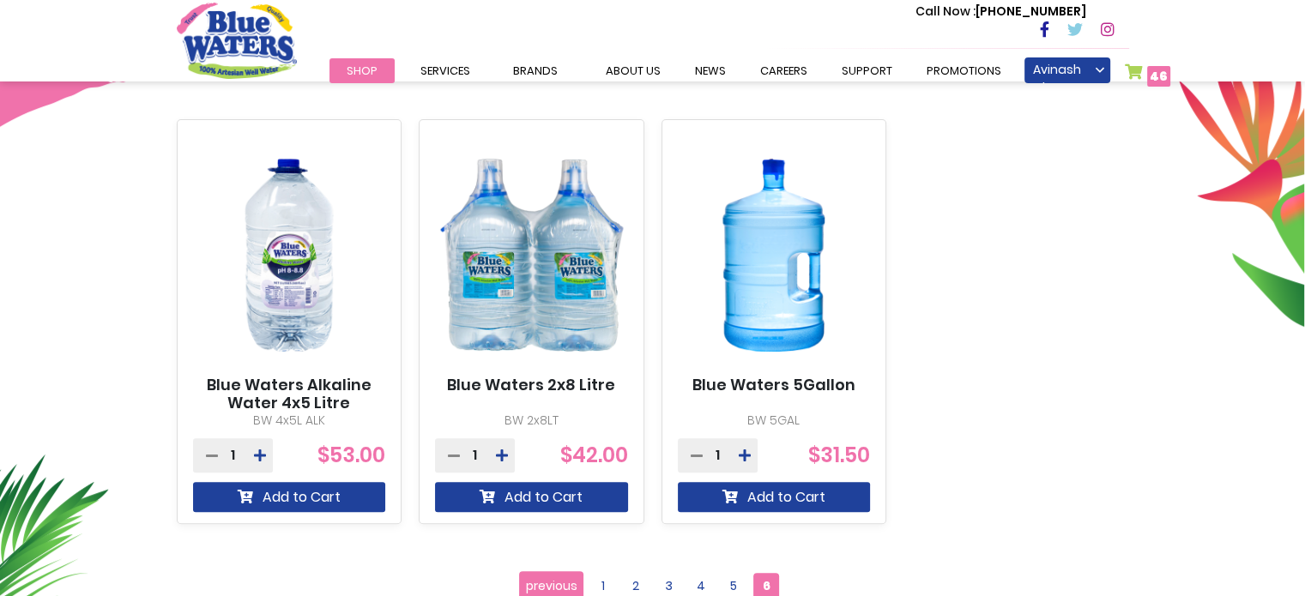
click at [589, 308] on img at bounding box center [531, 255] width 193 height 241
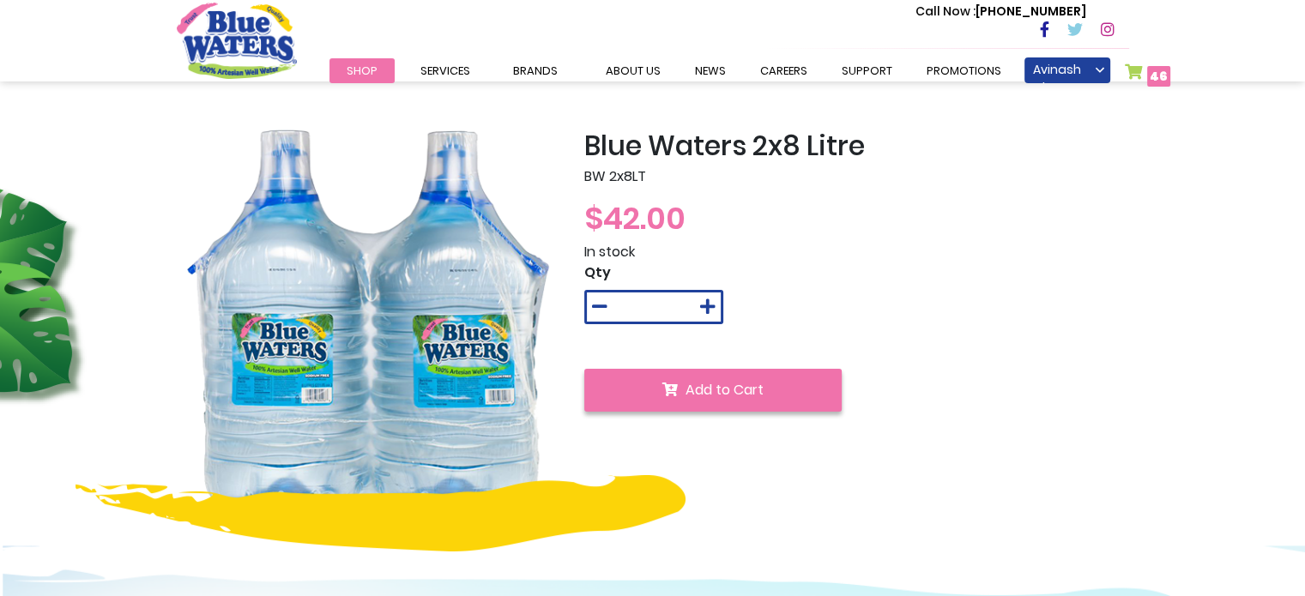
click at [676, 391] on icon "submit" at bounding box center [669, 390] width 15 height 14
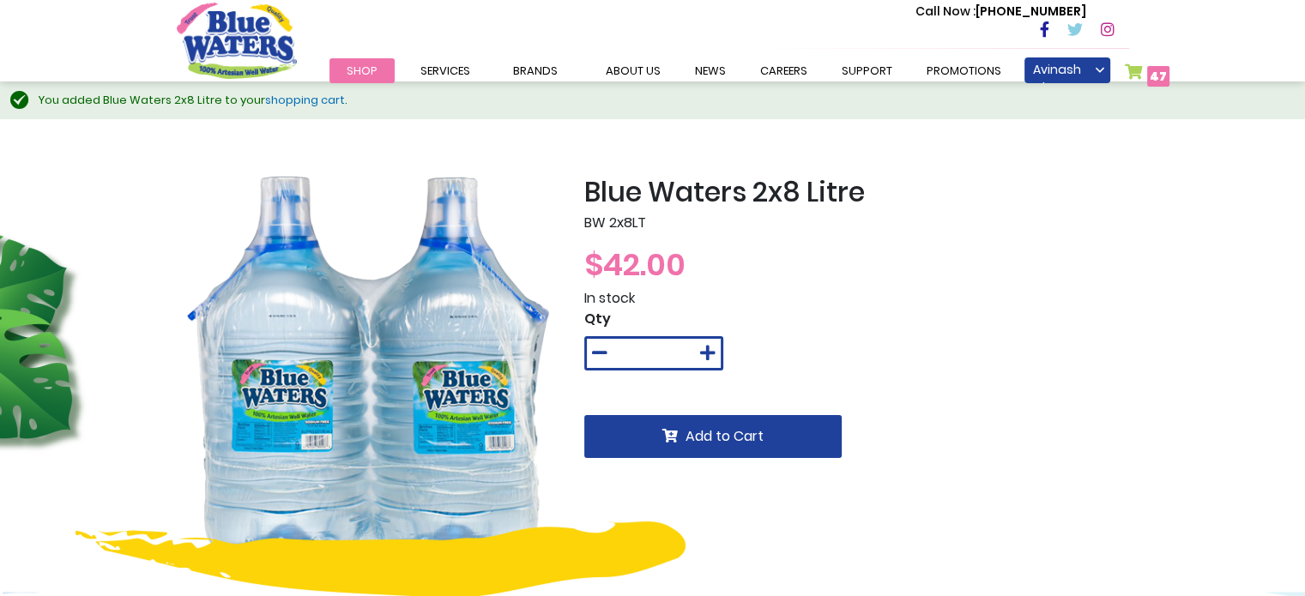
click at [1140, 72] on link "My Cart 47 47 items" at bounding box center [1147, 75] width 45 height 25
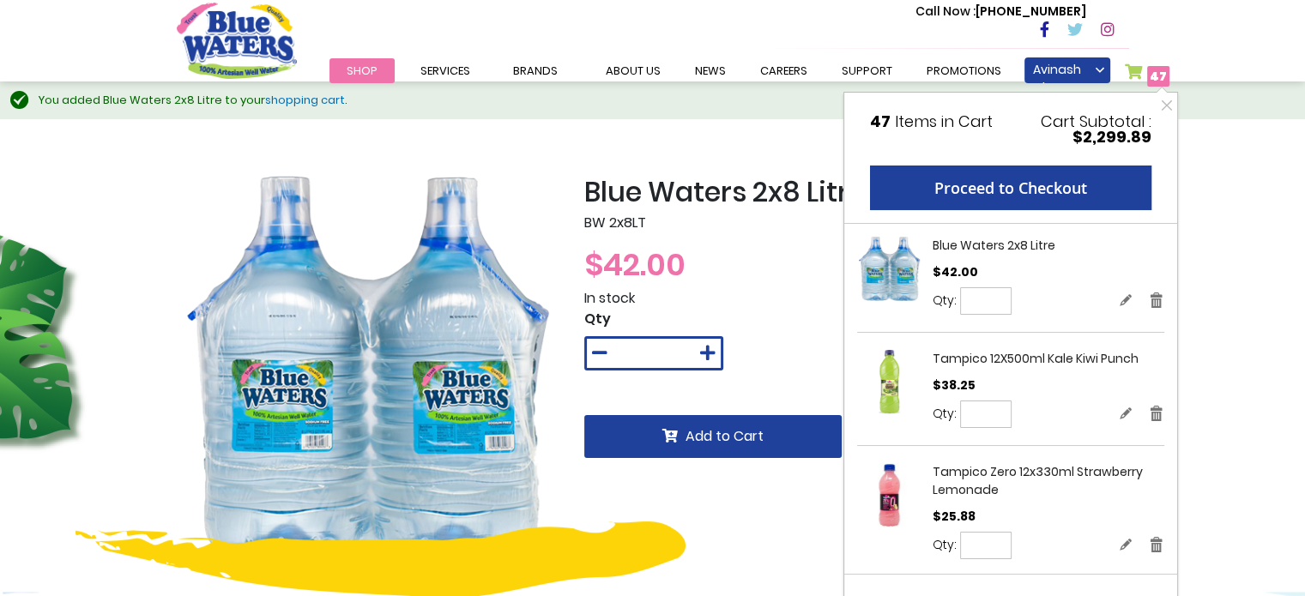
click at [1136, 68] on link "My Cart 47 47 items" at bounding box center [1147, 75] width 45 height 25
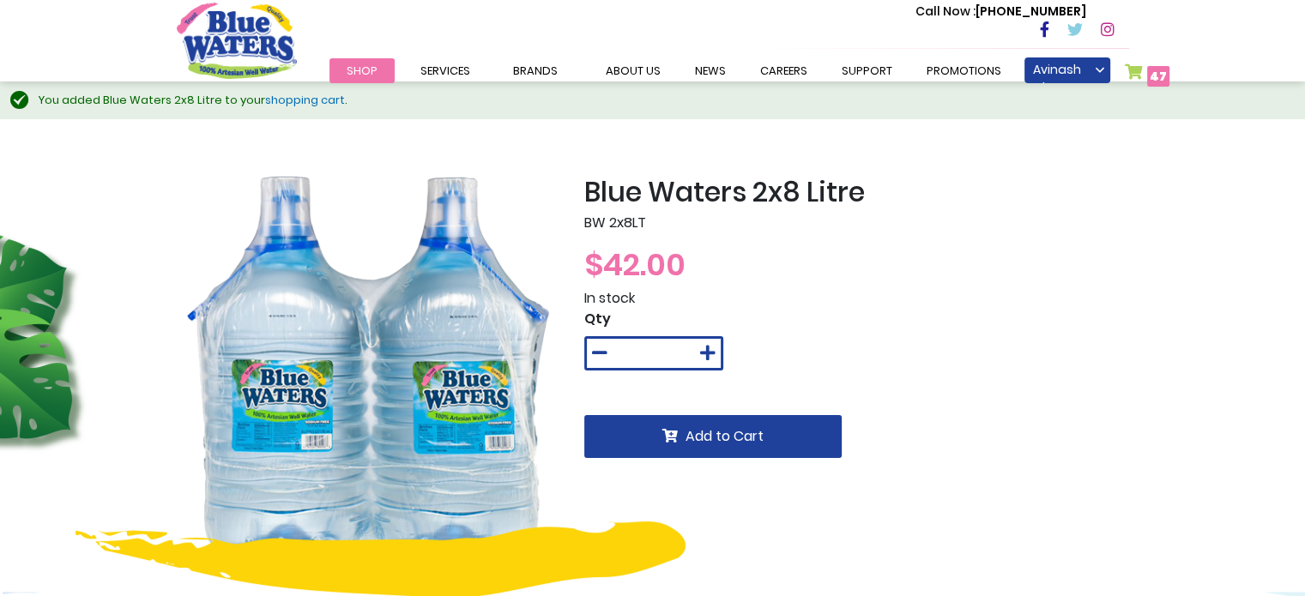
click at [1136, 68] on link "My Cart 47 47 items" at bounding box center [1147, 75] width 45 height 25
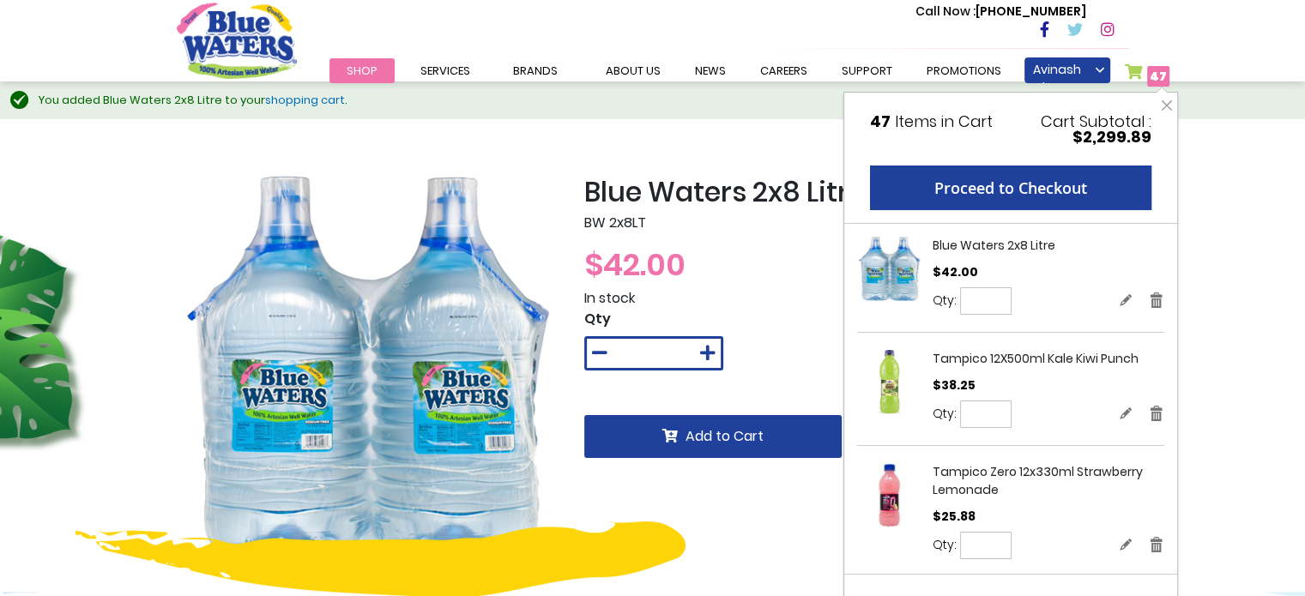
click at [364, 67] on span "Shop" at bounding box center [362, 71] width 31 height 16
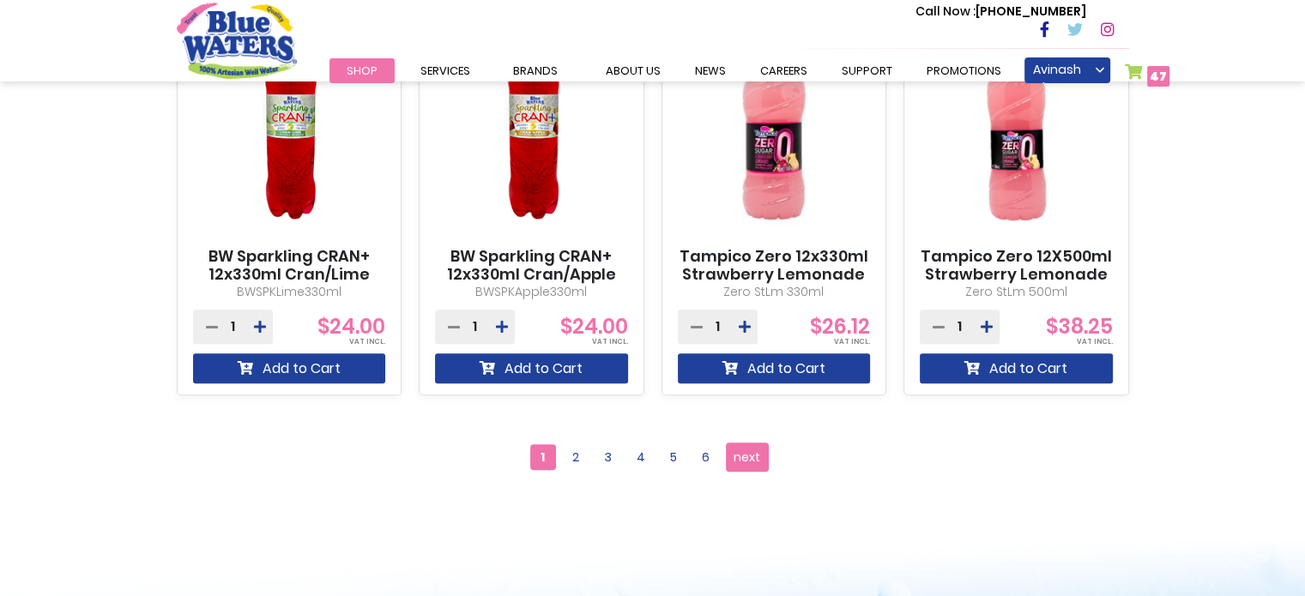
scroll to position [1630, 0]
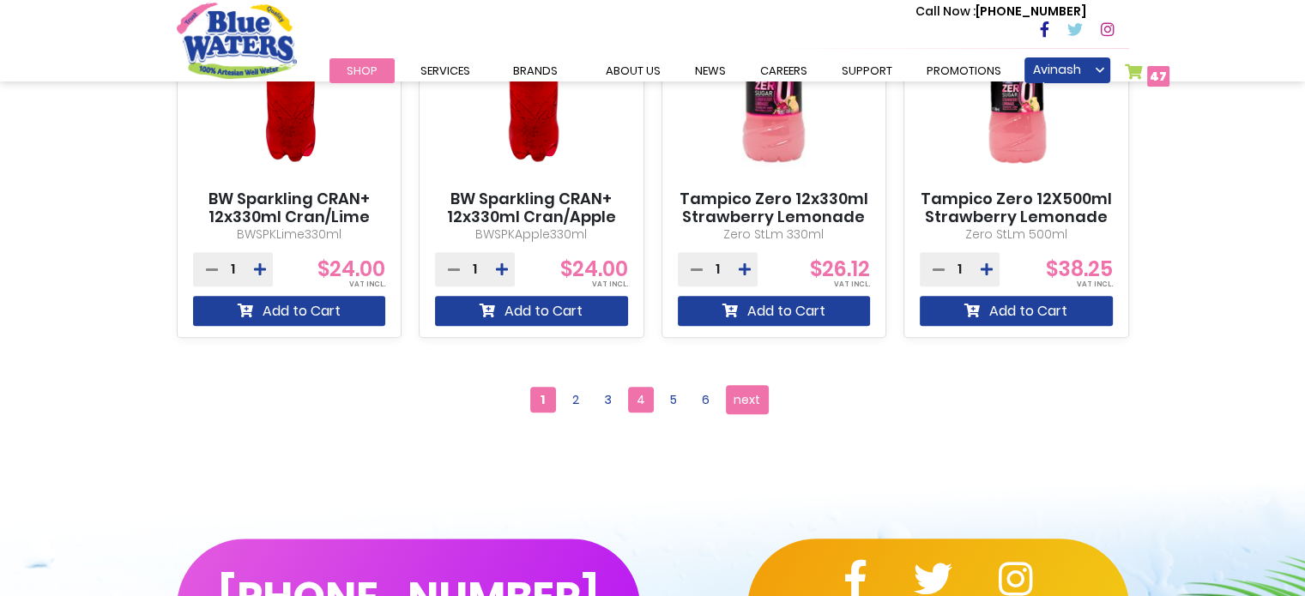
click at [644, 396] on span "4" at bounding box center [641, 400] width 26 height 26
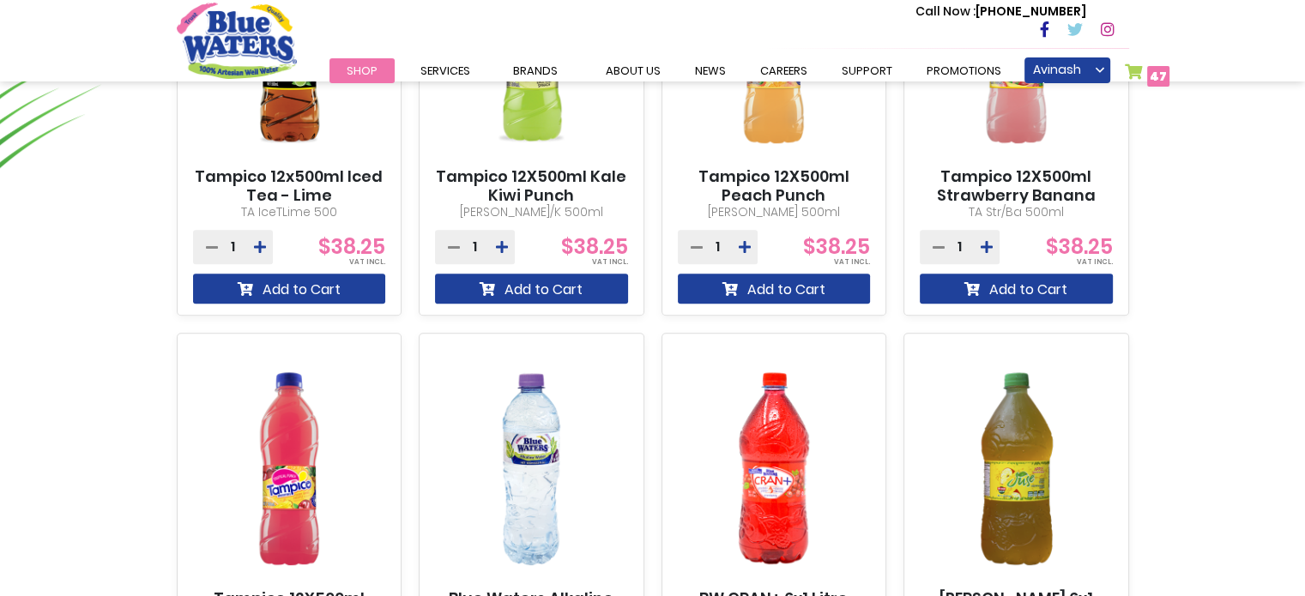
scroll to position [1030, 0]
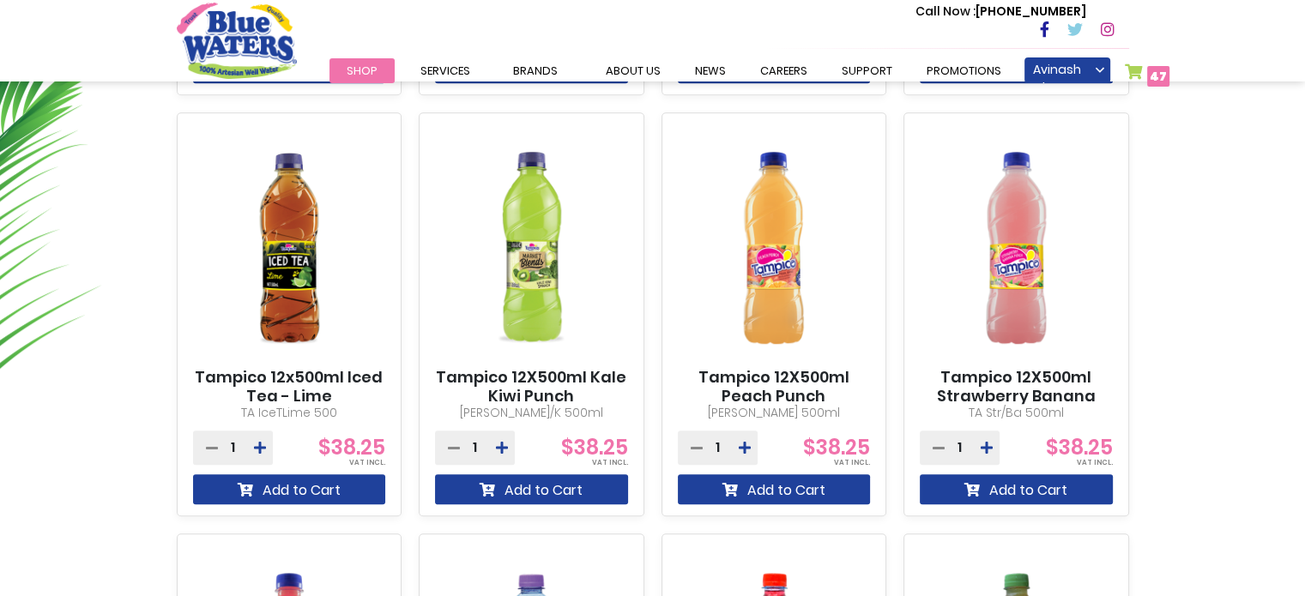
click at [1135, 72] on link "My Cart 47 47 items" at bounding box center [1147, 75] width 45 height 25
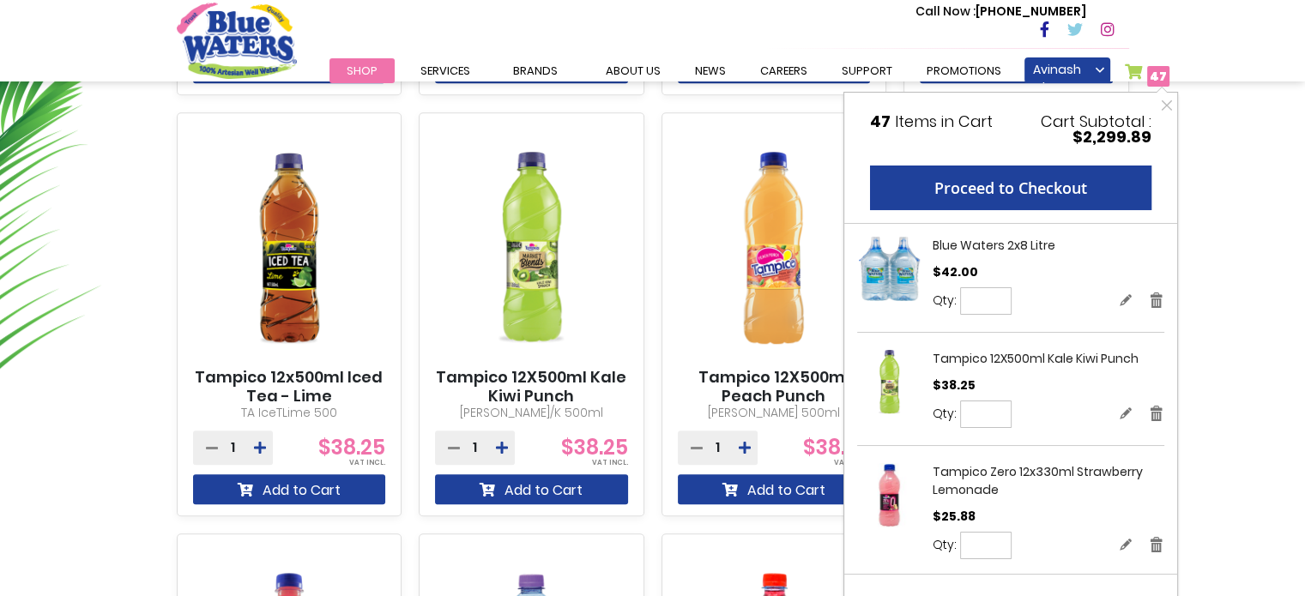
click at [1253, 210] on div "BW Juse 12x500ml Orange BWJusOrang500ml 1" at bounding box center [652, 314] width 1253 height 1248
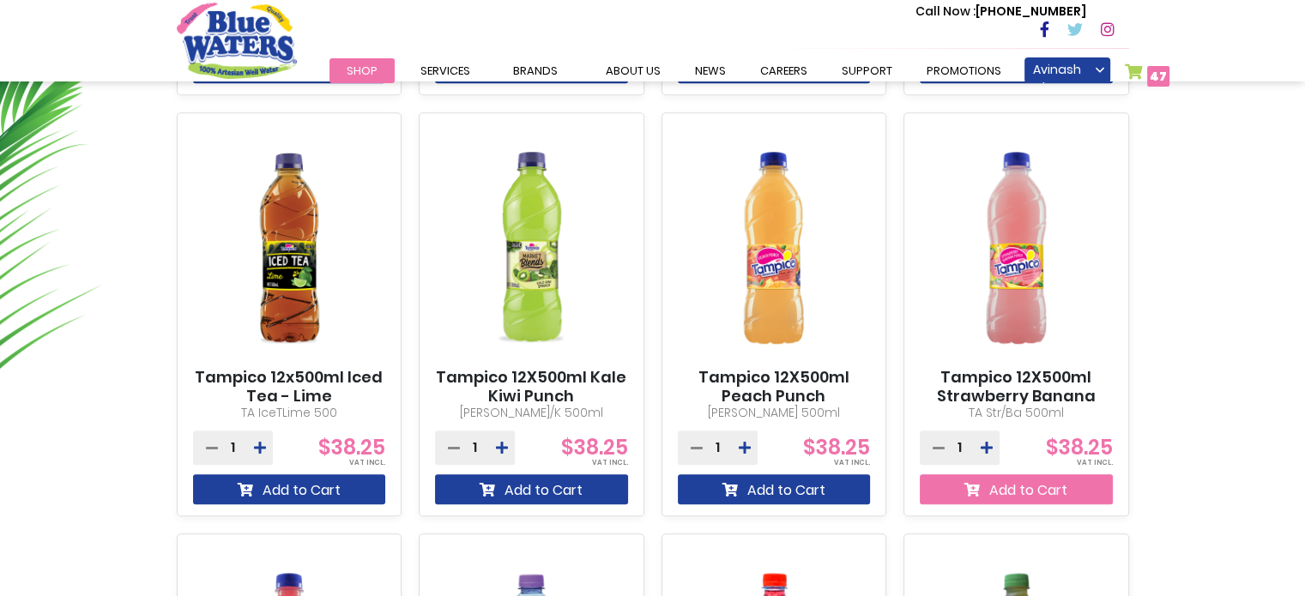
click at [1030, 496] on button "Add to Cart" at bounding box center [1016, 489] width 193 height 30
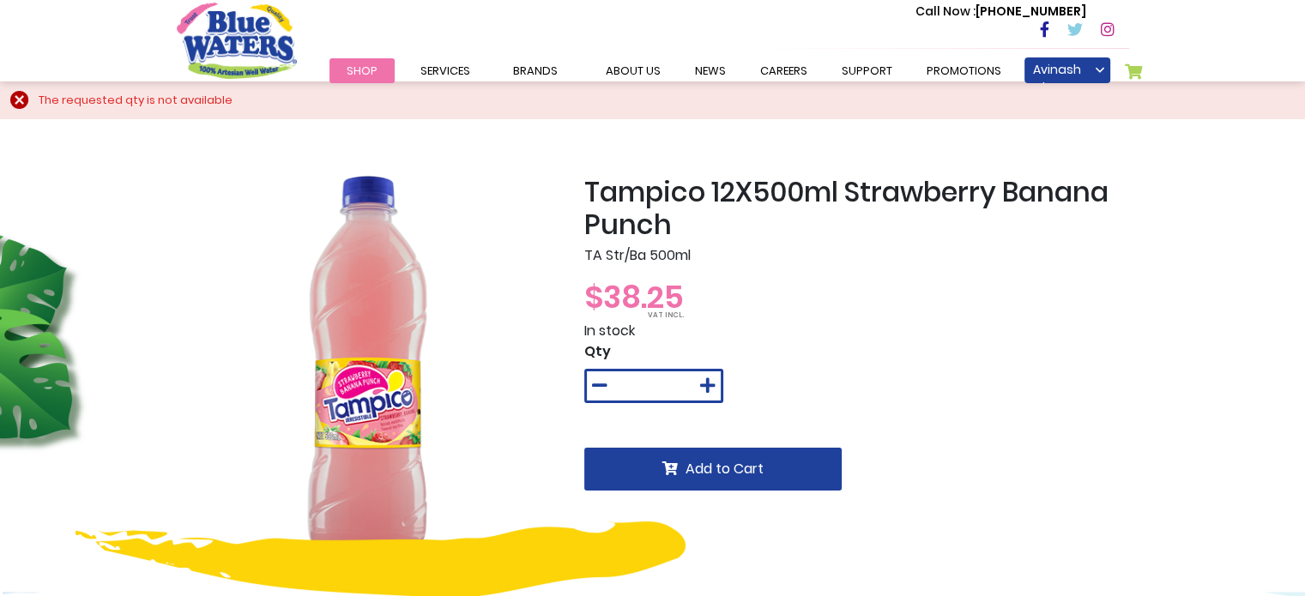
click at [1129, 69] on link "My Cart" at bounding box center [1134, 75] width 19 height 24
click at [1132, 67] on link "My Cart 47 47 items" at bounding box center [1147, 75] width 45 height 25
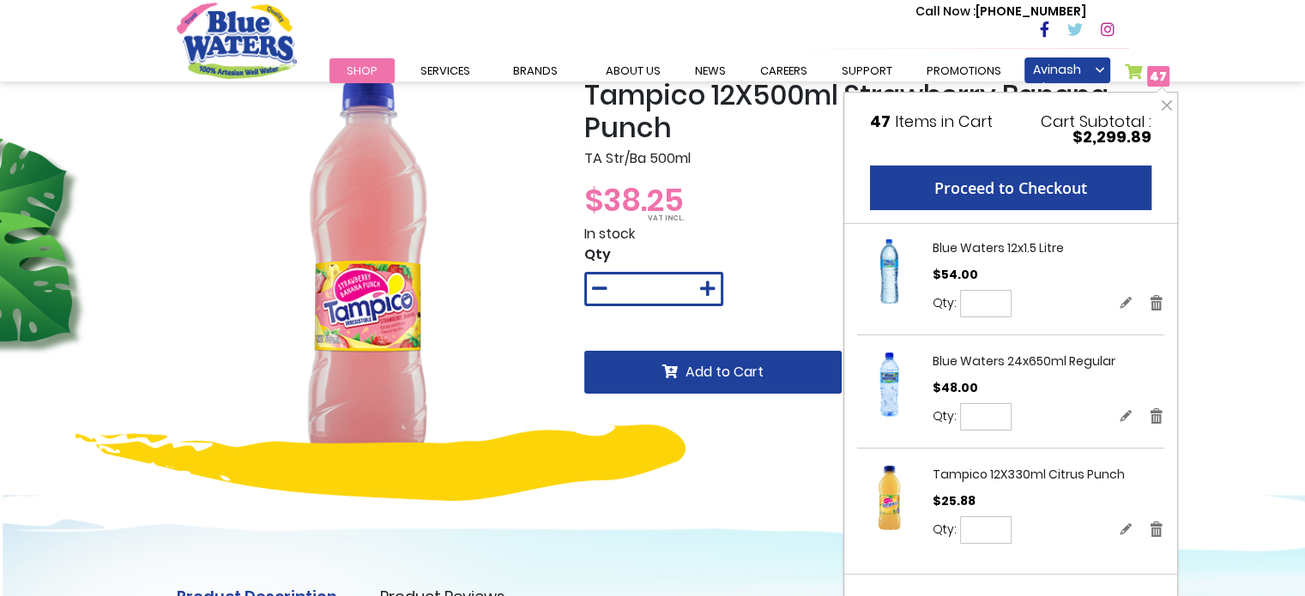
scroll to position [172, 0]
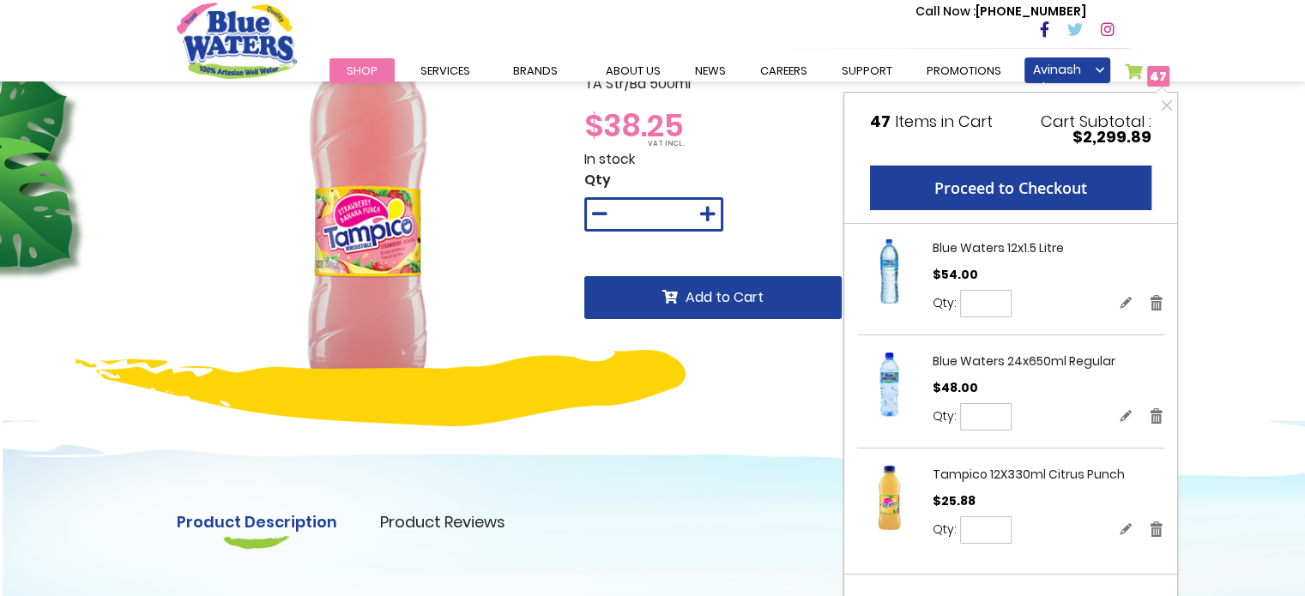
drag, startPoint x: 990, startPoint y: 533, endPoint x: 975, endPoint y: 530, distance: 15.7
click at [975, 531] on input "*" at bounding box center [985, 530] width 51 height 27
type input "*"
click at [1044, 530] on span "Update" at bounding box center [1052, 530] width 39 height 14
click at [997, 415] on input "**" at bounding box center [985, 416] width 51 height 27
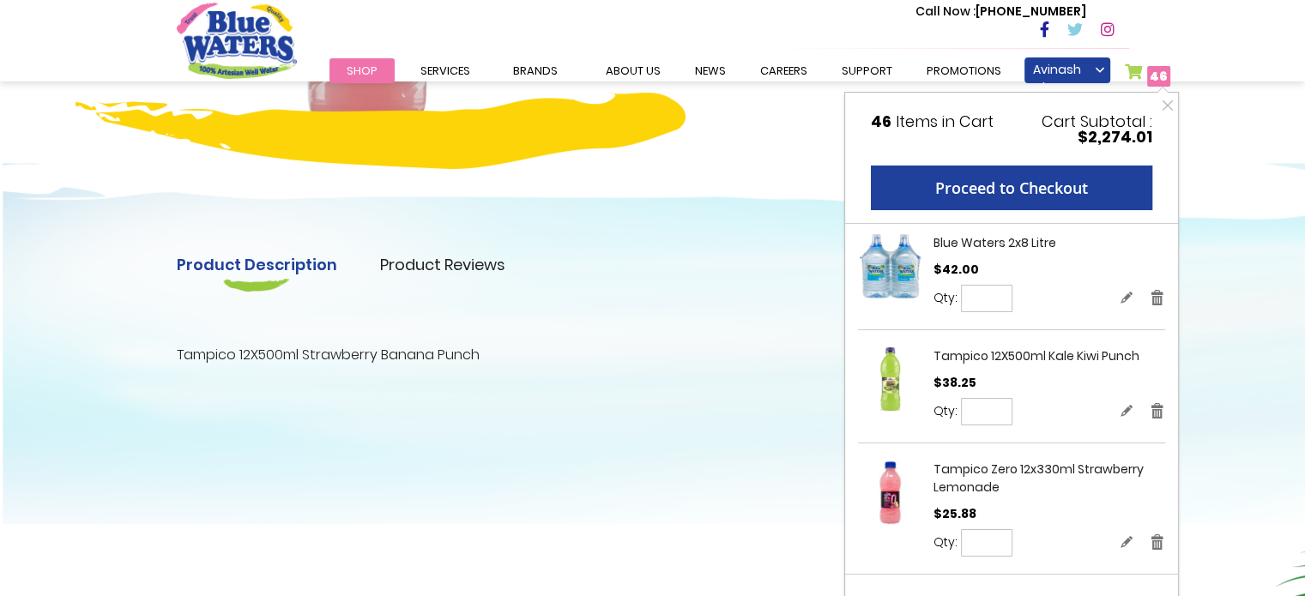
scroll to position [0, 0]
drag, startPoint x: 994, startPoint y: 302, endPoint x: 981, endPoint y: 301, distance: 13.8
click at [981, 301] on input "*" at bounding box center [986, 300] width 51 height 27
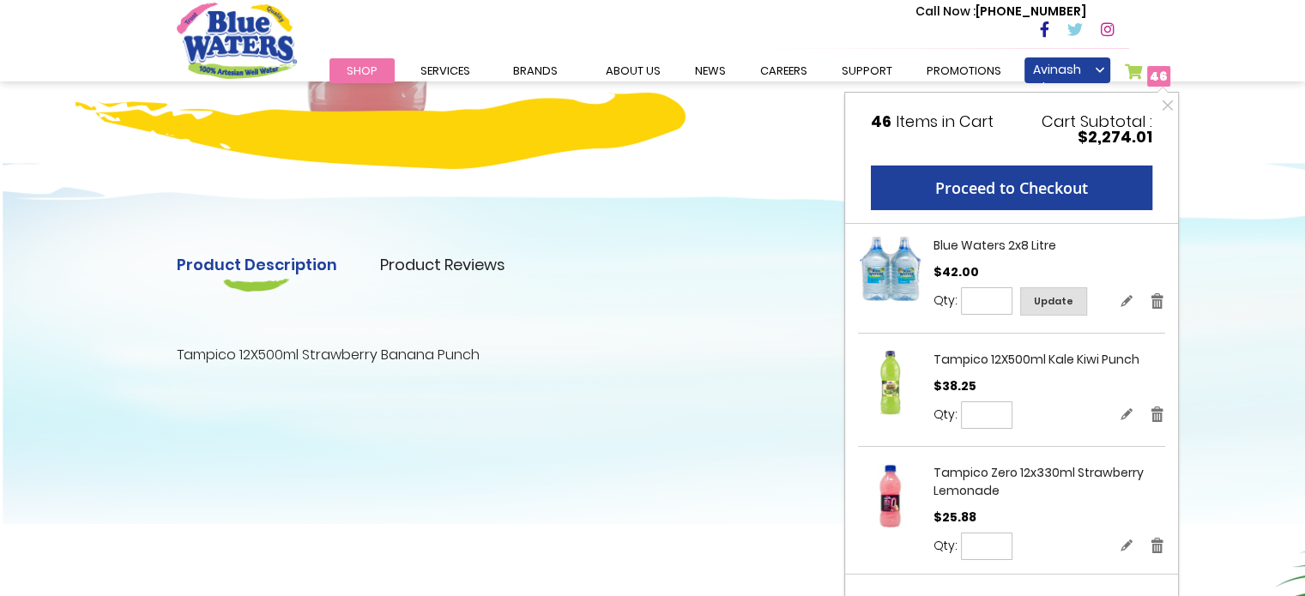
type input "*"
click at [1048, 299] on span "Update" at bounding box center [1053, 301] width 39 height 14
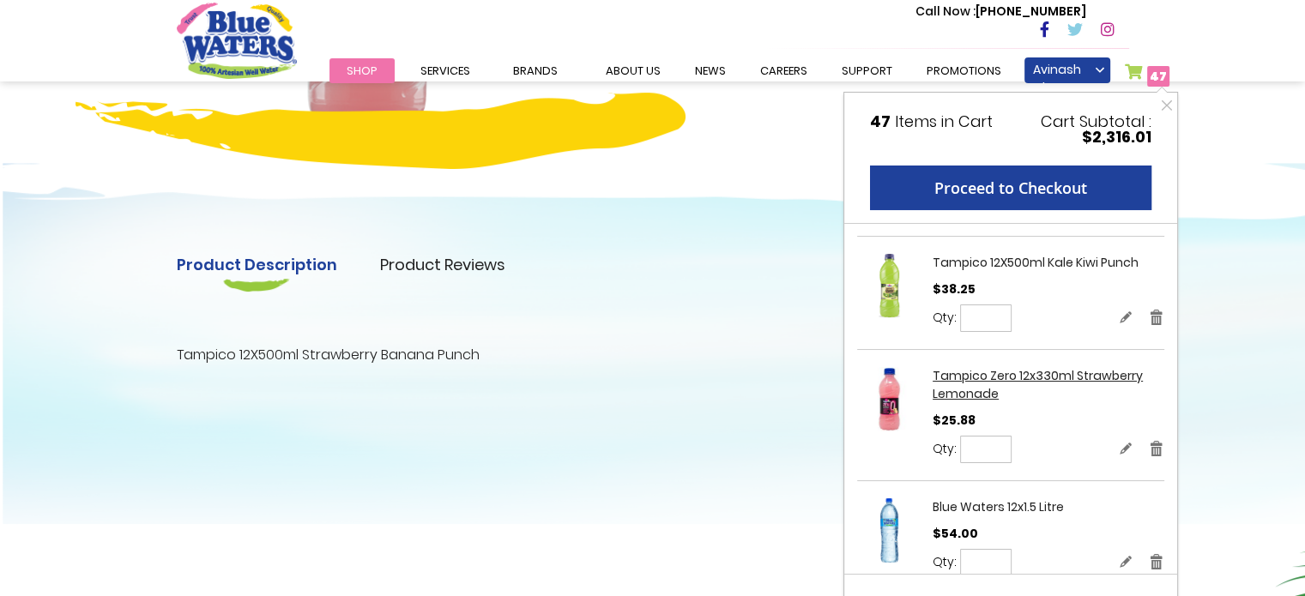
scroll to position [184, 0]
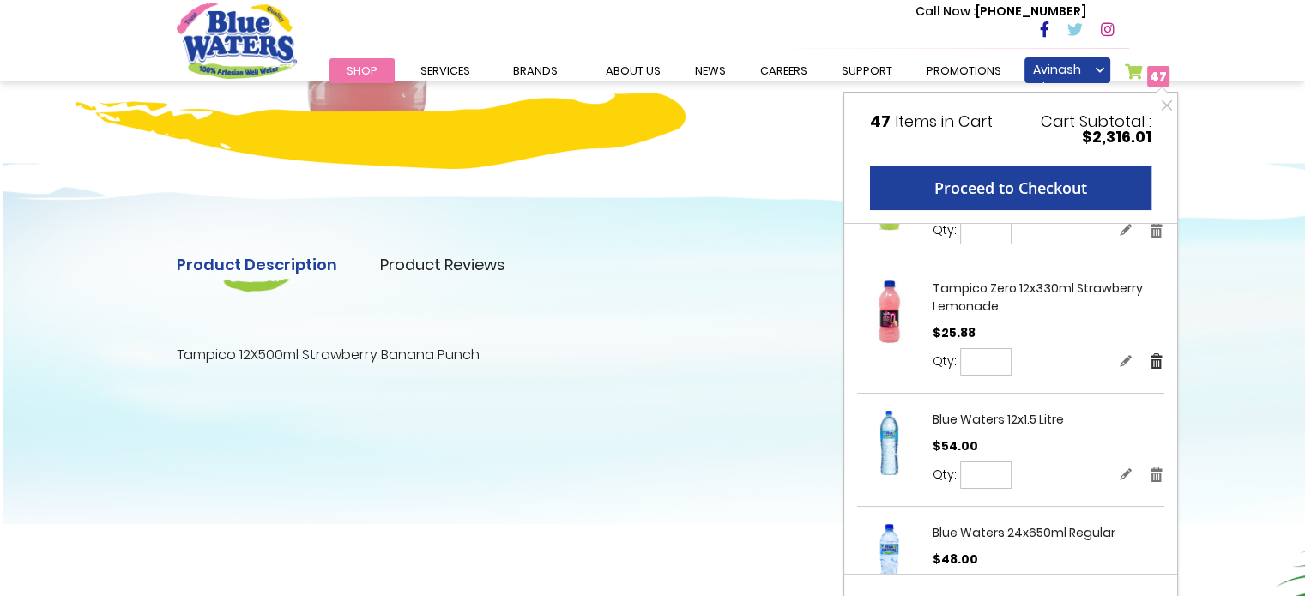
click at [1149, 356] on link "Remove" at bounding box center [1156, 361] width 15 height 18
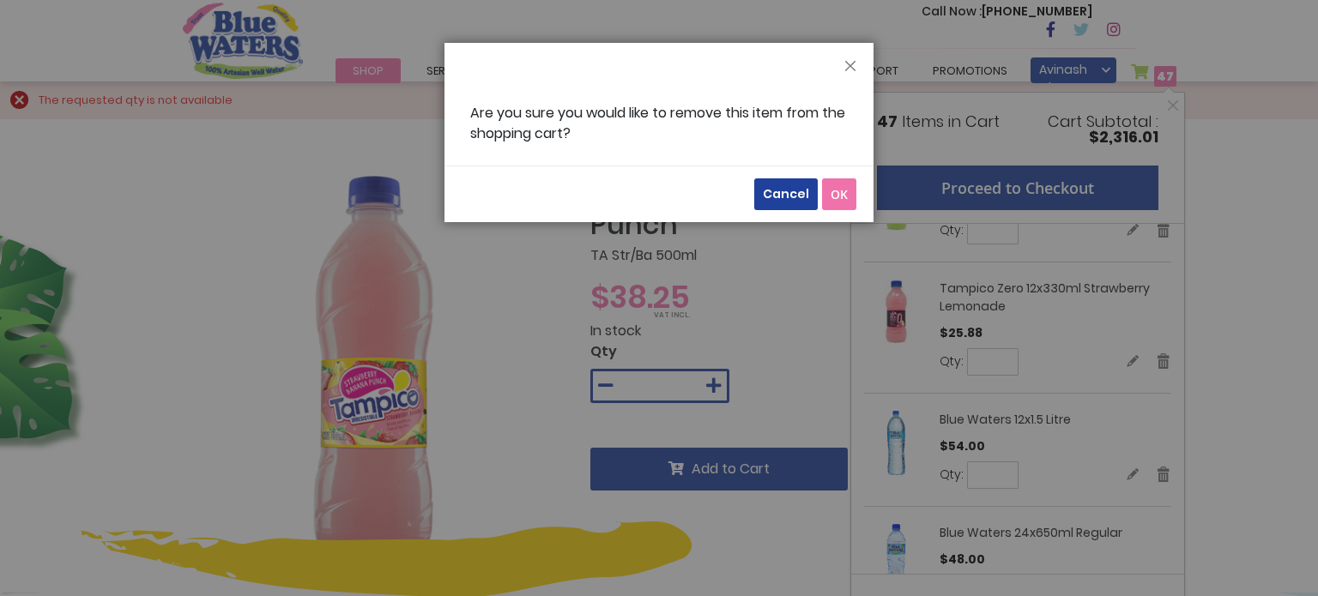
click at [843, 190] on span "OK" at bounding box center [839, 194] width 17 height 16
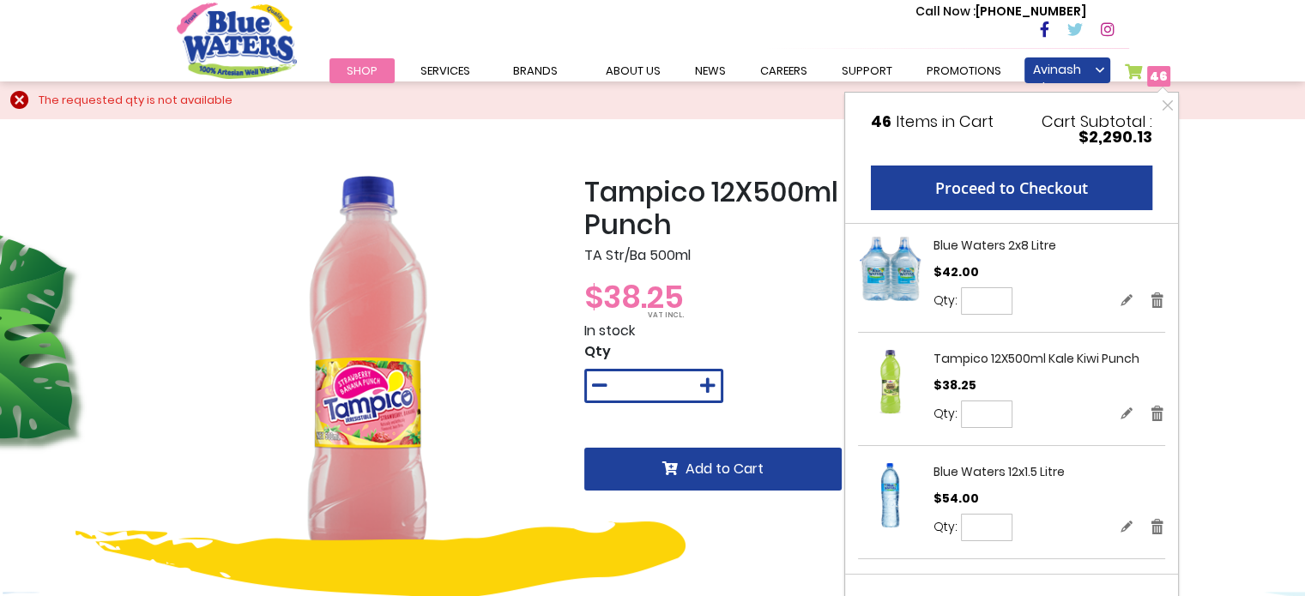
scroll to position [172, 0]
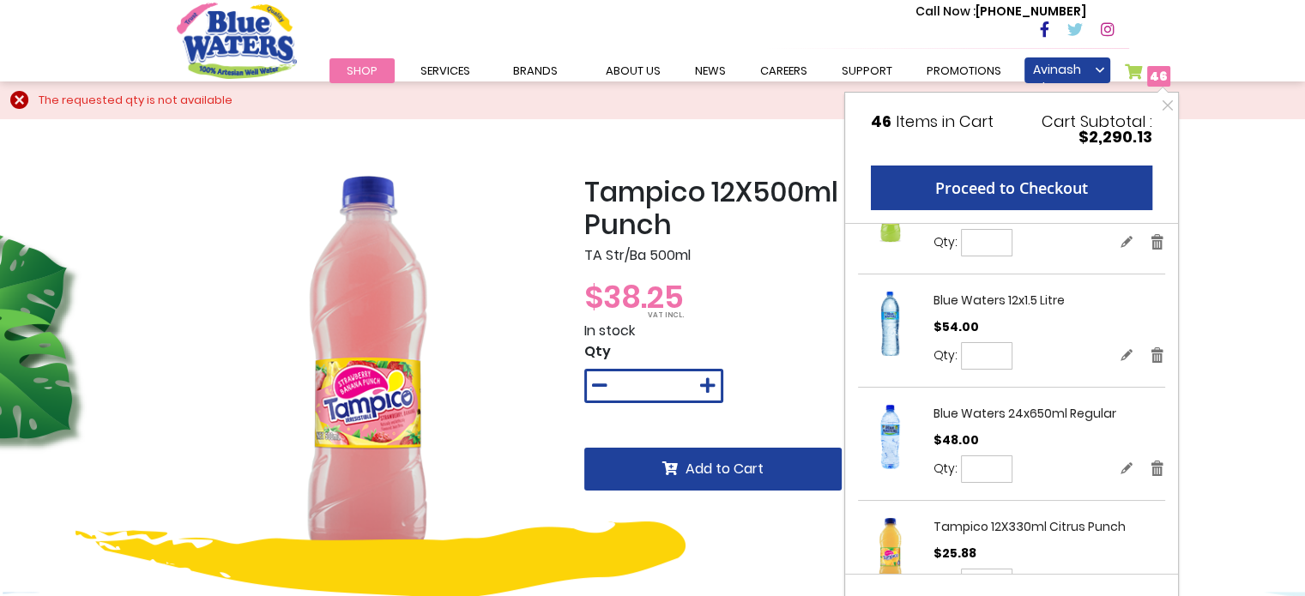
click at [997, 358] on input "**" at bounding box center [986, 355] width 51 height 27
drag, startPoint x: 997, startPoint y: 358, endPoint x: 983, endPoint y: 359, distance: 13.8
click at [983, 359] on input "**" at bounding box center [986, 355] width 51 height 27
type input "**"
click at [1061, 354] on span "Update" at bounding box center [1053, 356] width 39 height 14
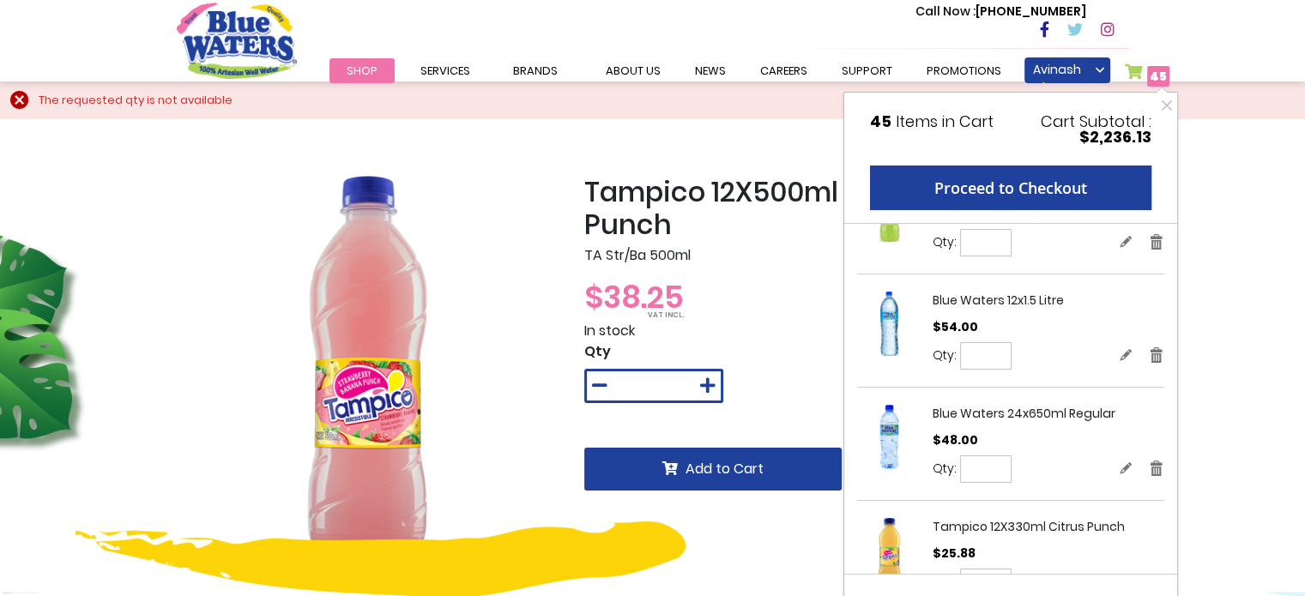
scroll to position [223, 0]
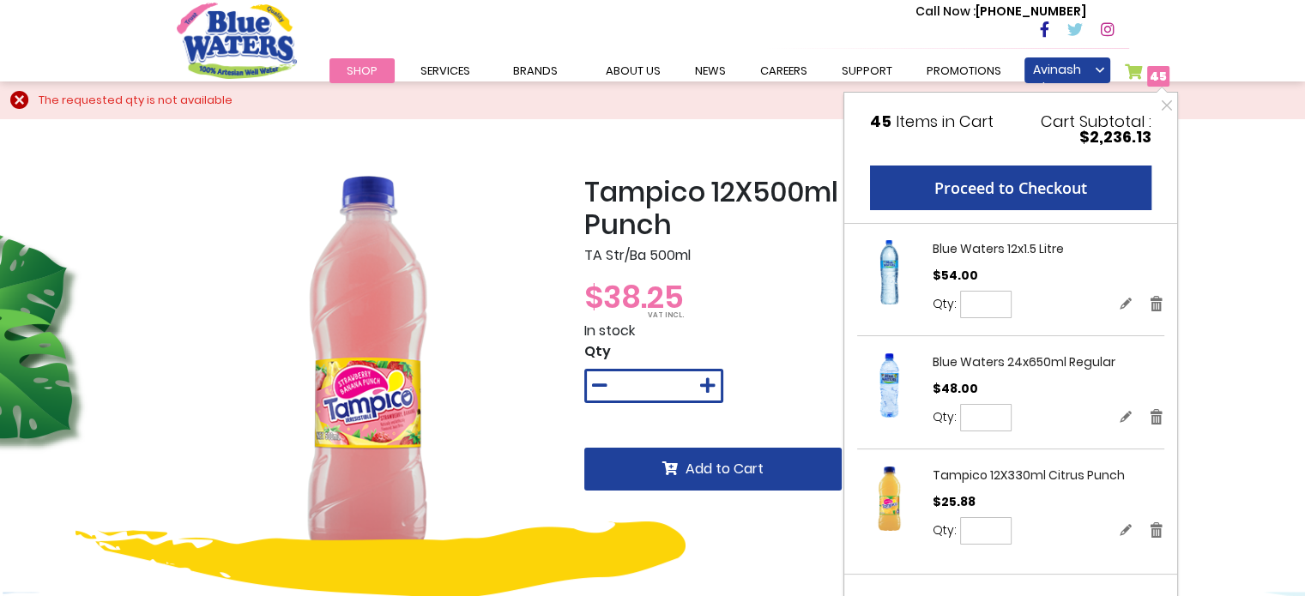
click at [983, 419] on input "**" at bounding box center [985, 417] width 51 height 27
type input "**"
click at [1054, 426] on button "Update" at bounding box center [1052, 418] width 67 height 28
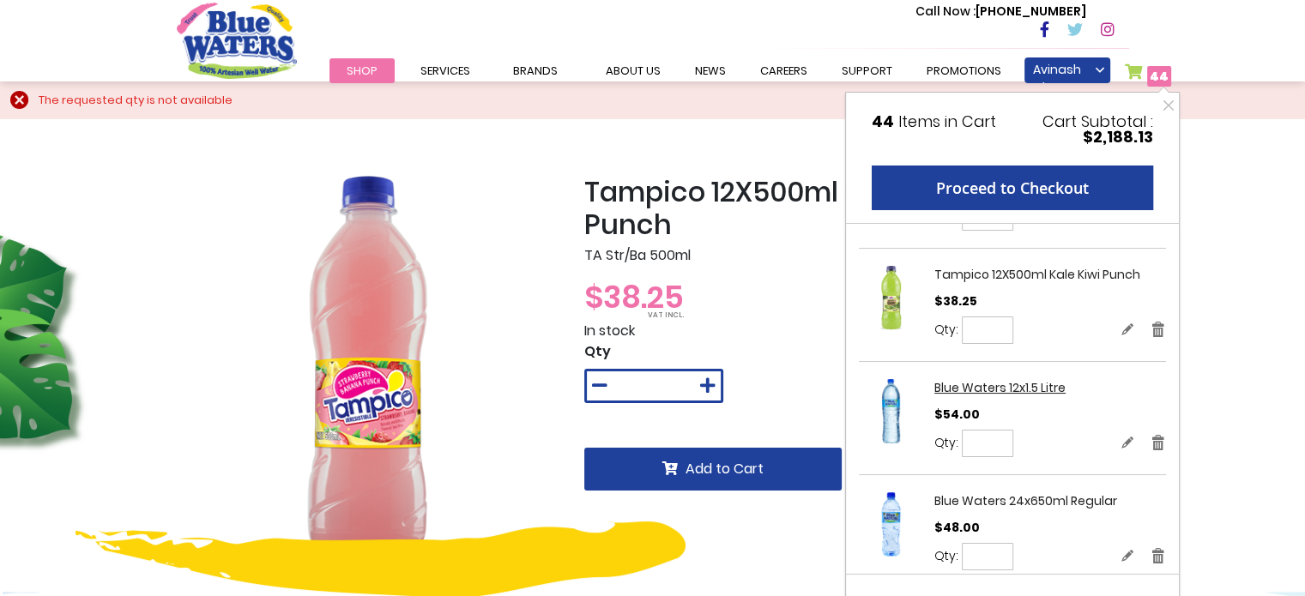
scroll to position [172, 0]
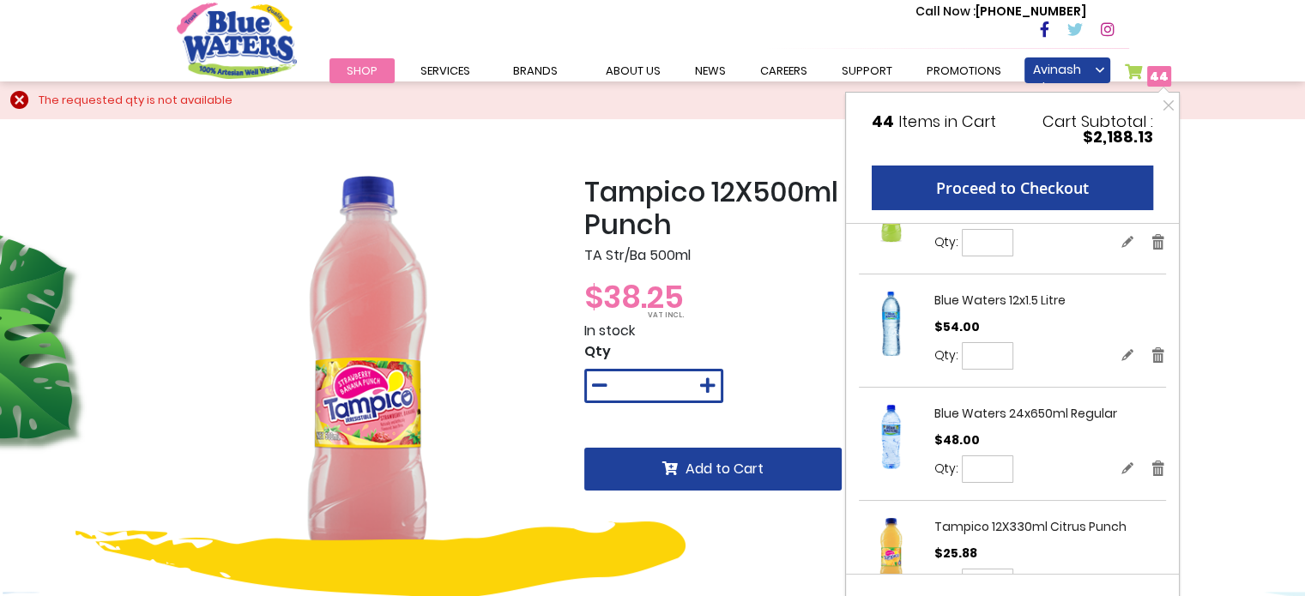
drag, startPoint x: 995, startPoint y: 354, endPoint x: 970, endPoint y: 352, distance: 25.8
click at [970, 352] on input "**" at bounding box center [987, 355] width 51 height 27
type input "**"
click at [1046, 351] on span "Update" at bounding box center [1054, 356] width 39 height 14
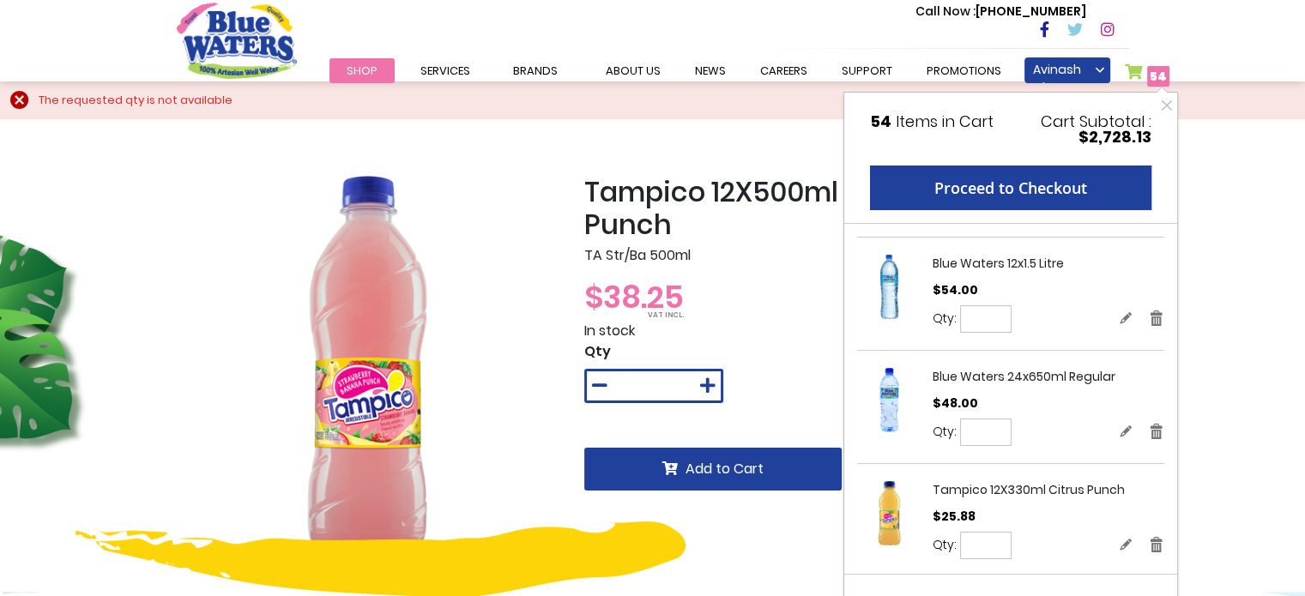
scroll to position [223, 0]
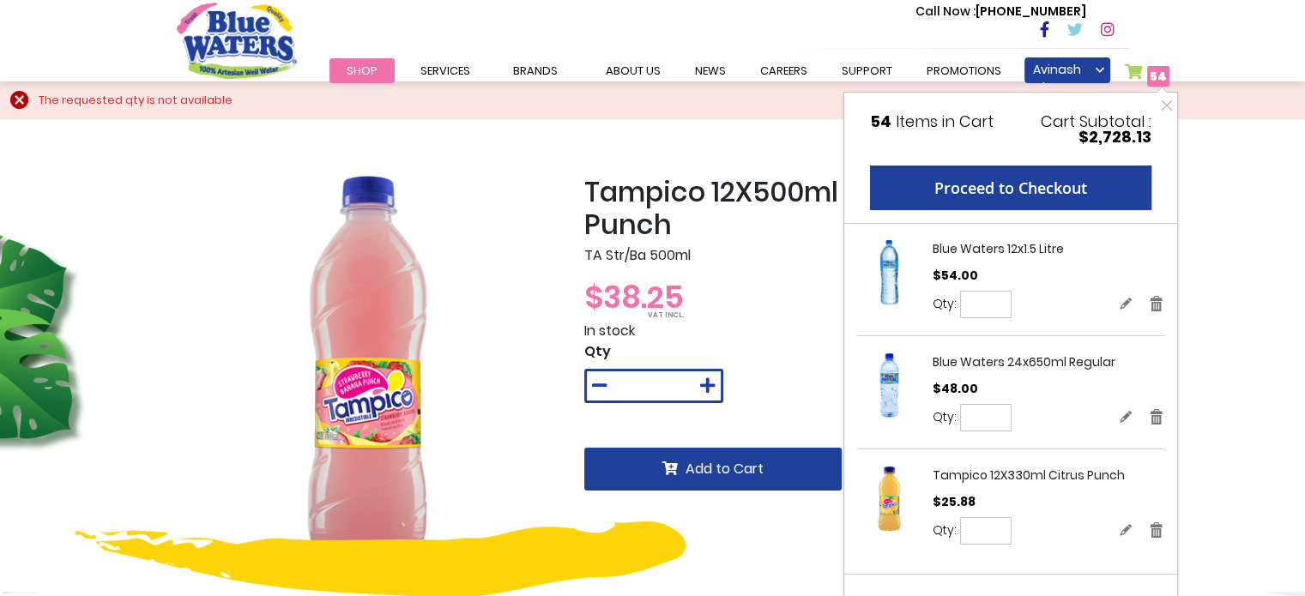
drag, startPoint x: 988, startPoint y: 421, endPoint x: 973, endPoint y: 421, distance: 14.6
click at [973, 421] on input "**" at bounding box center [985, 417] width 51 height 27
type input "**"
click at [1049, 412] on span "Update" at bounding box center [1052, 418] width 39 height 14
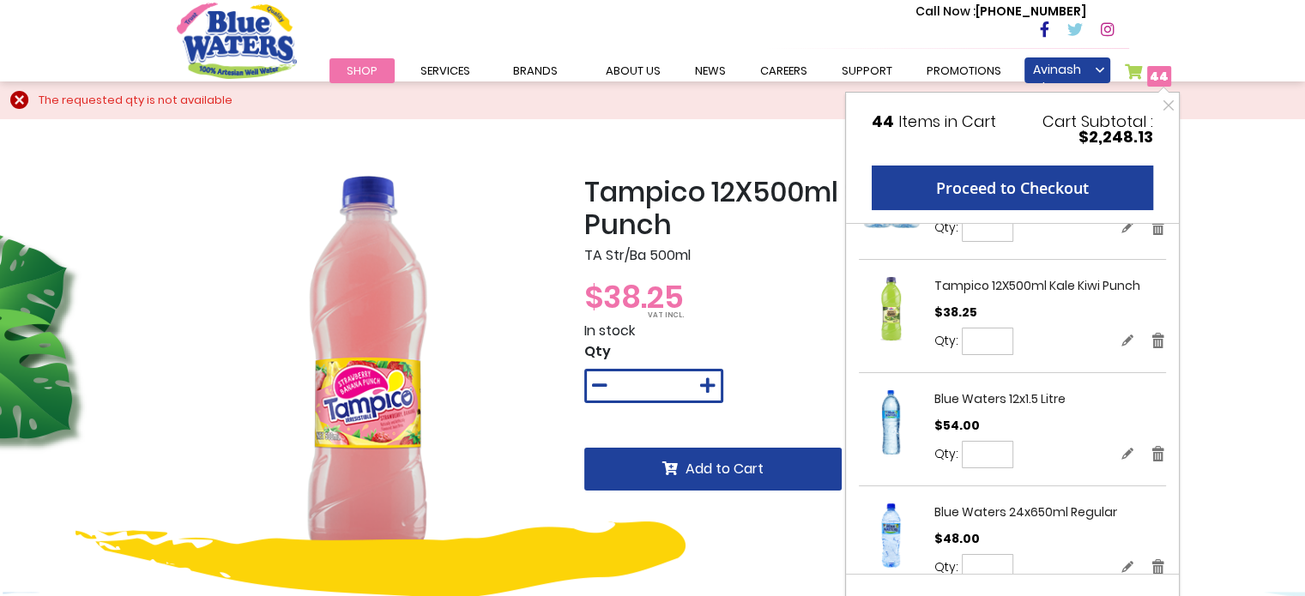
scroll to position [0, 0]
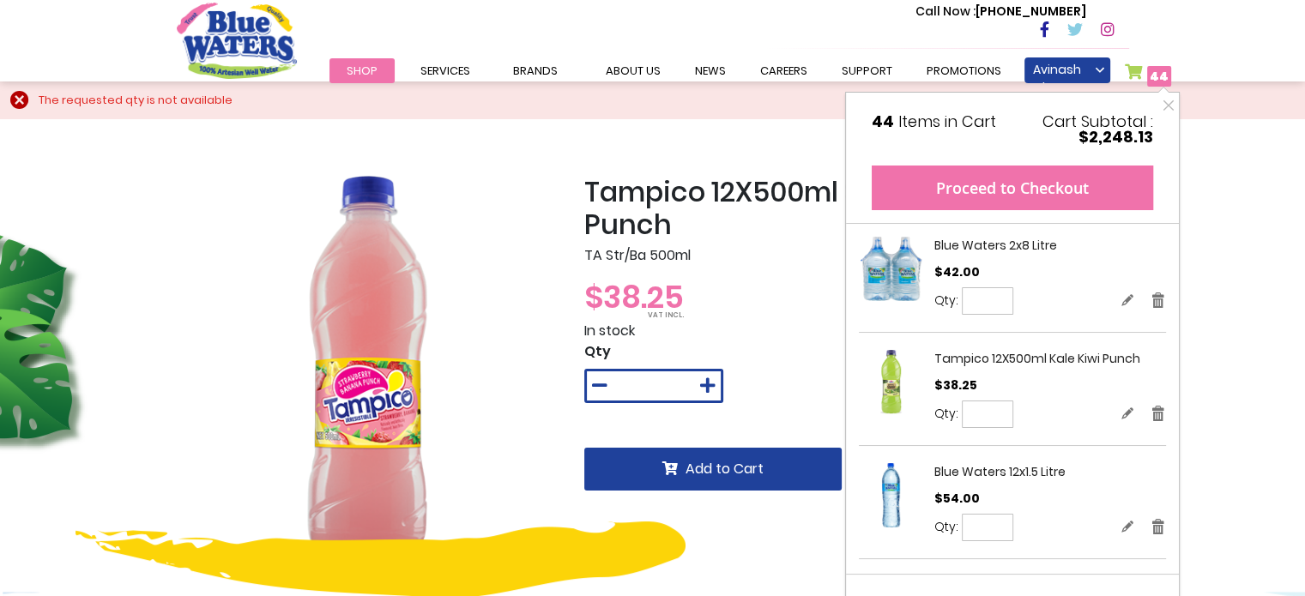
click at [1018, 192] on button "Proceed to Checkout" at bounding box center [1012, 188] width 281 height 45
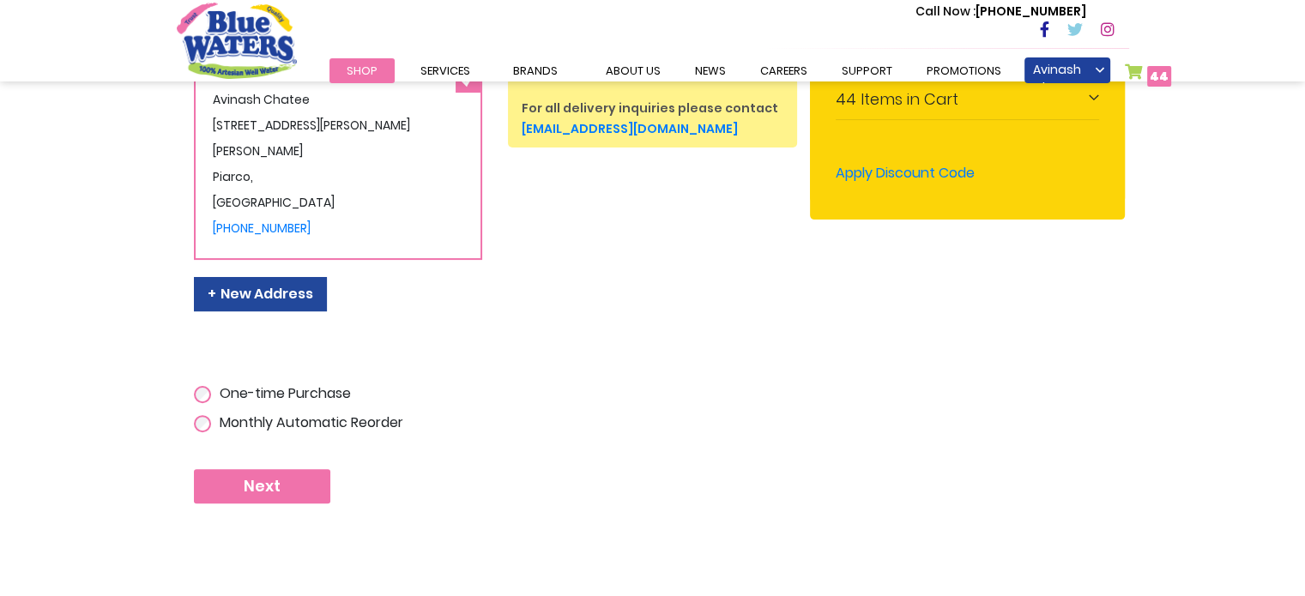
scroll to position [429, 0]
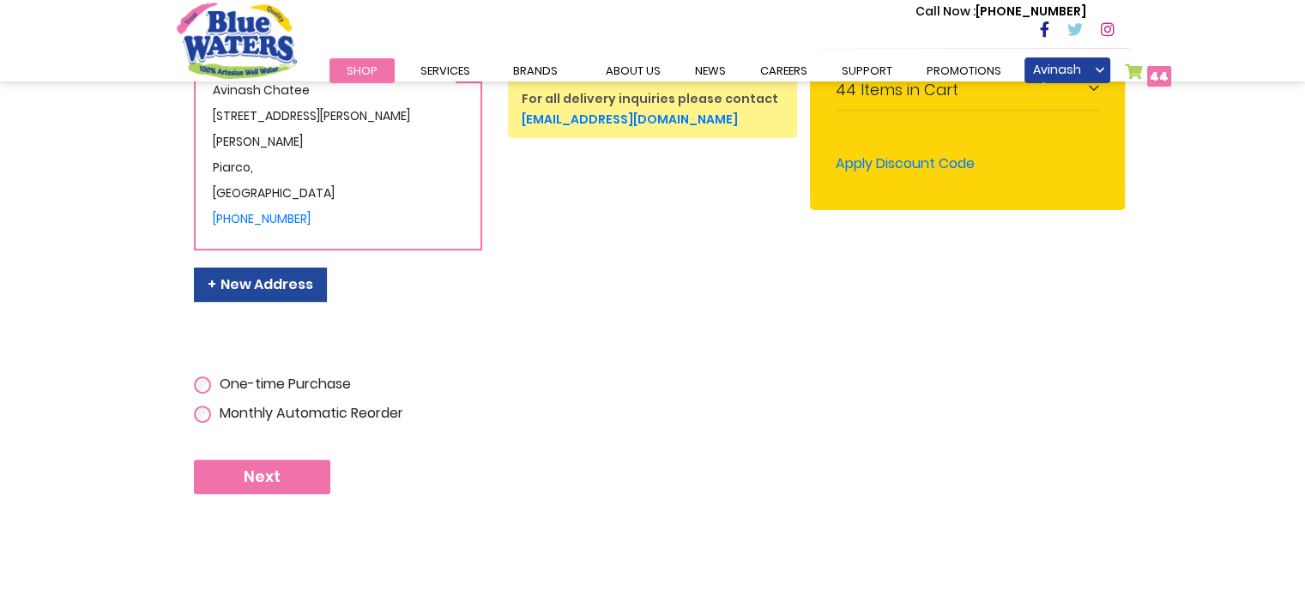
click at [297, 478] on button "Next" at bounding box center [262, 477] width 136 height 34
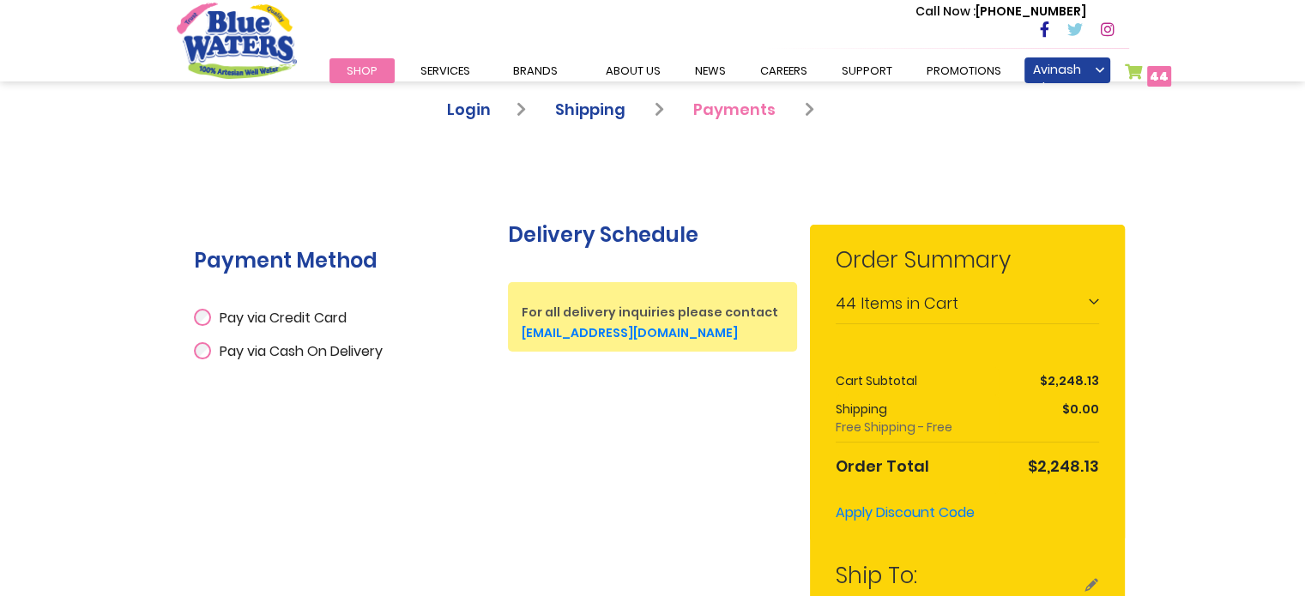
scroll to position [257, 0]
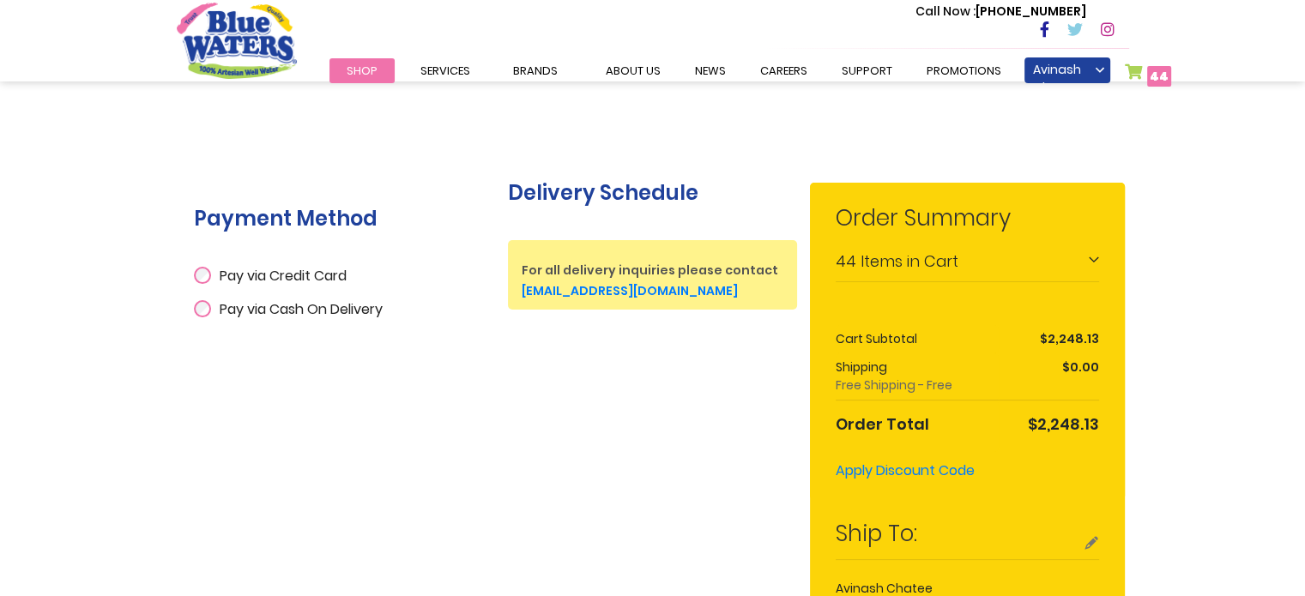
click at [205, 317] on div "Pay via Cash On Delivery" at bounding box center [338, 307] width 289 height 33
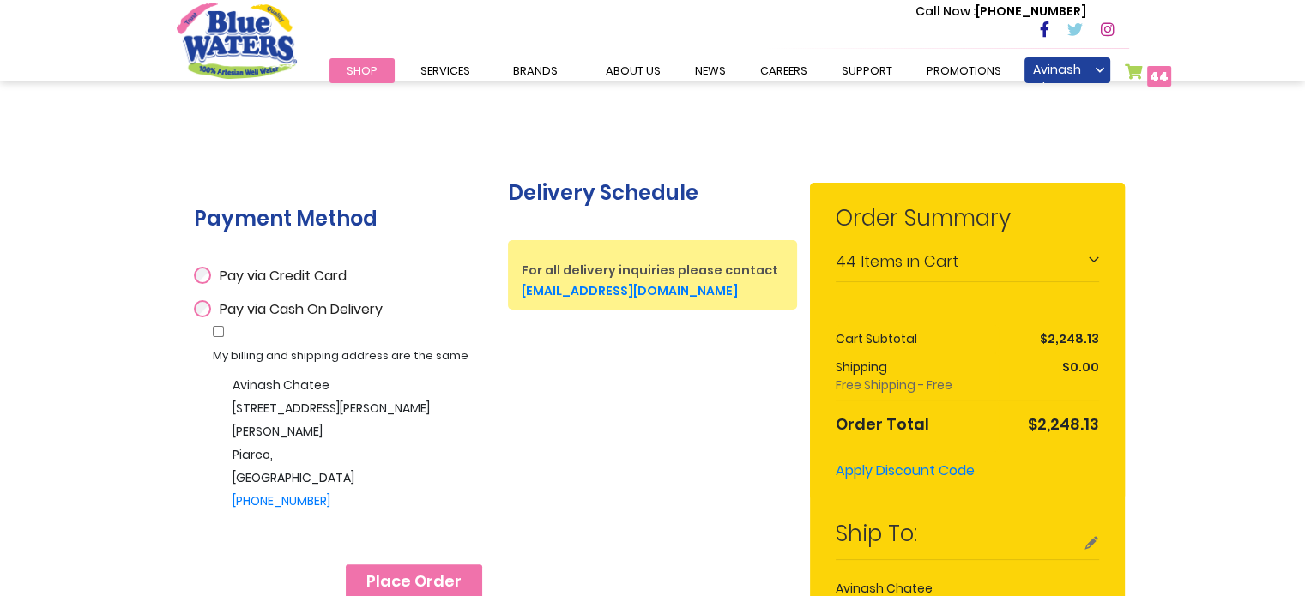
scroll to position [429, 0]
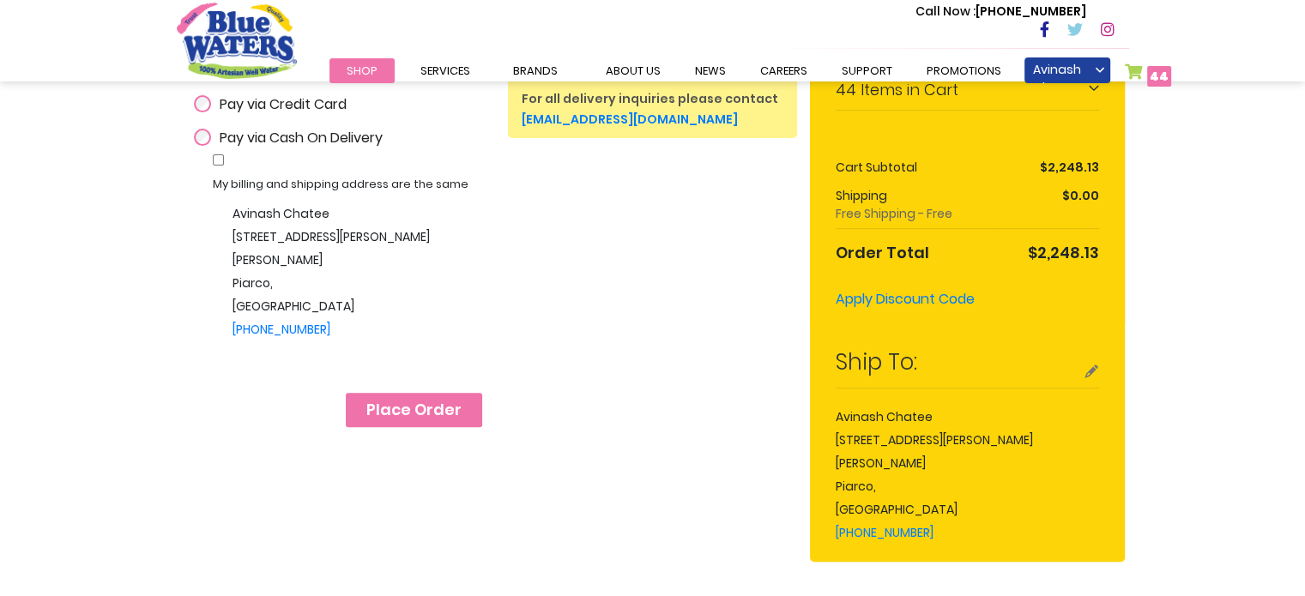
click at [421, 411] on span "Place Order" at bounding box center [413, 410] width 95 height 19
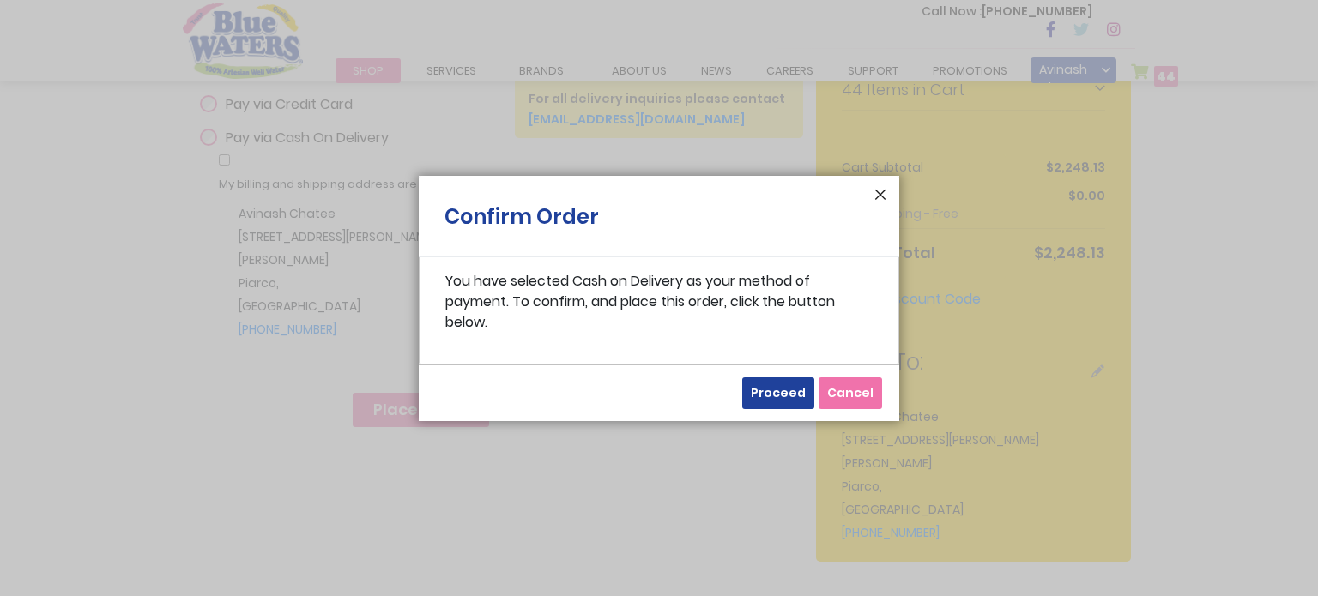
click at [882, 196] on button "Close" at bounding box center [880, 199] width 12 height 21
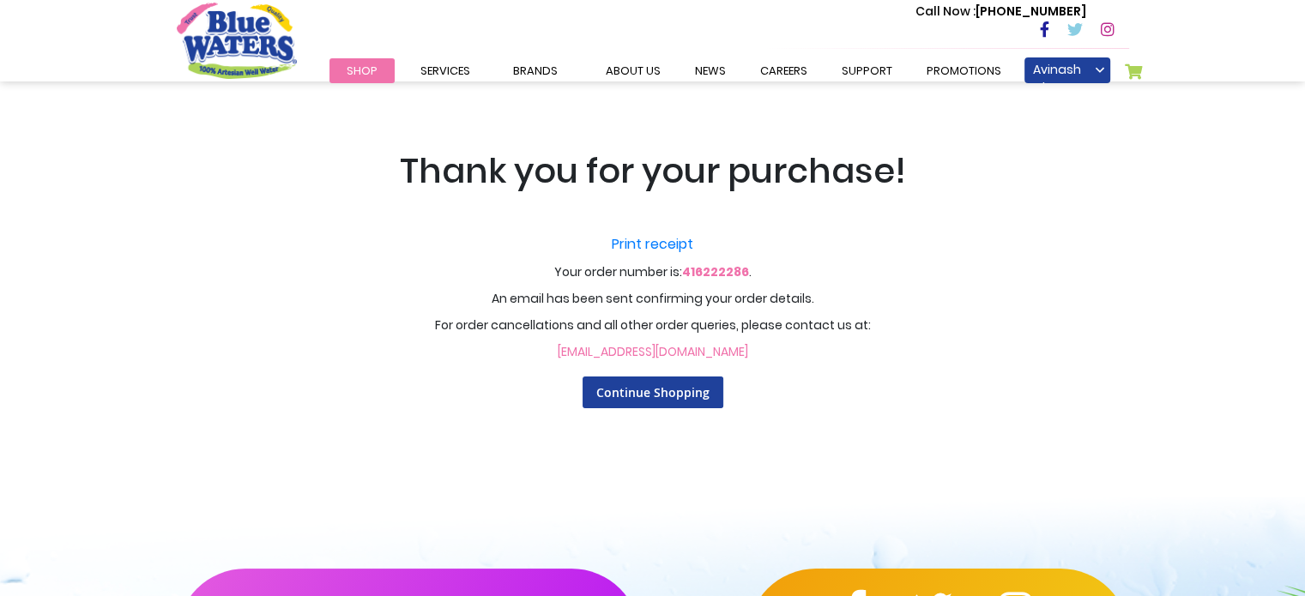
click at [1131, 69] on link "My Cart 0" at bounding box center [1134, 75] width 19 height 24
click at [878, 328] on p "For order cancellations and all other order queries, please contact us at:" at bounding box center [653, 326] width 1064 height 18
click at [674, 390] on span "Continue Shopping" at bounding box center [652, 392] width 113 height 16
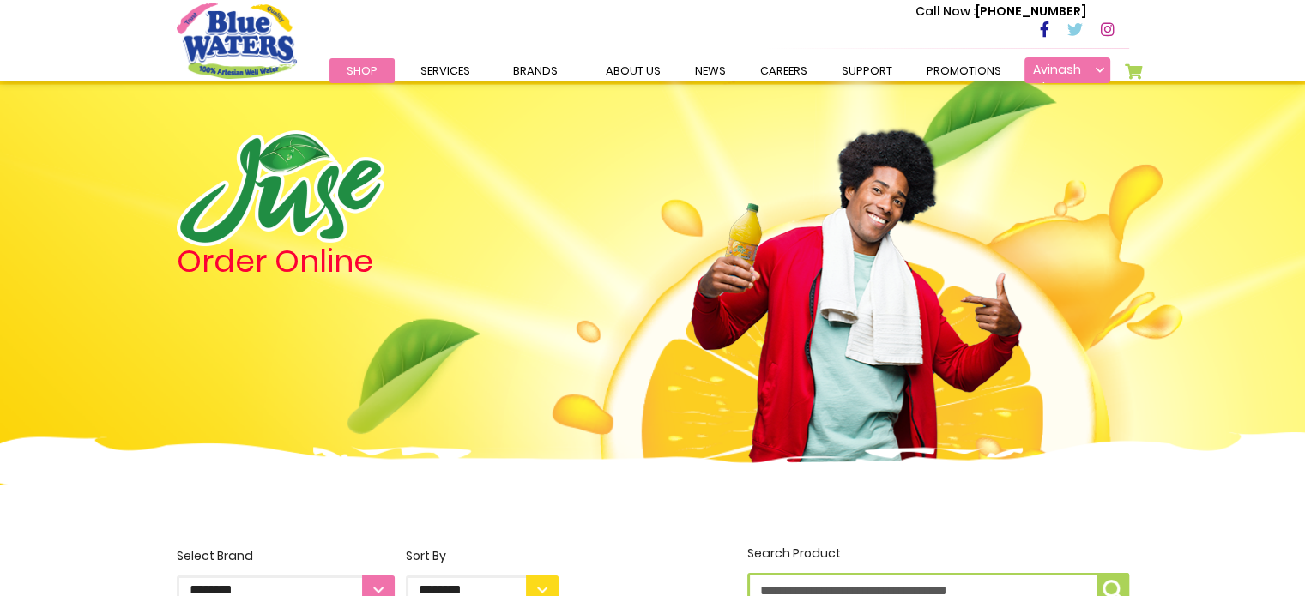
click at [1055, 73] on link "Avinash Chatee" at bounding box center [1067, 70] width 86 height 26
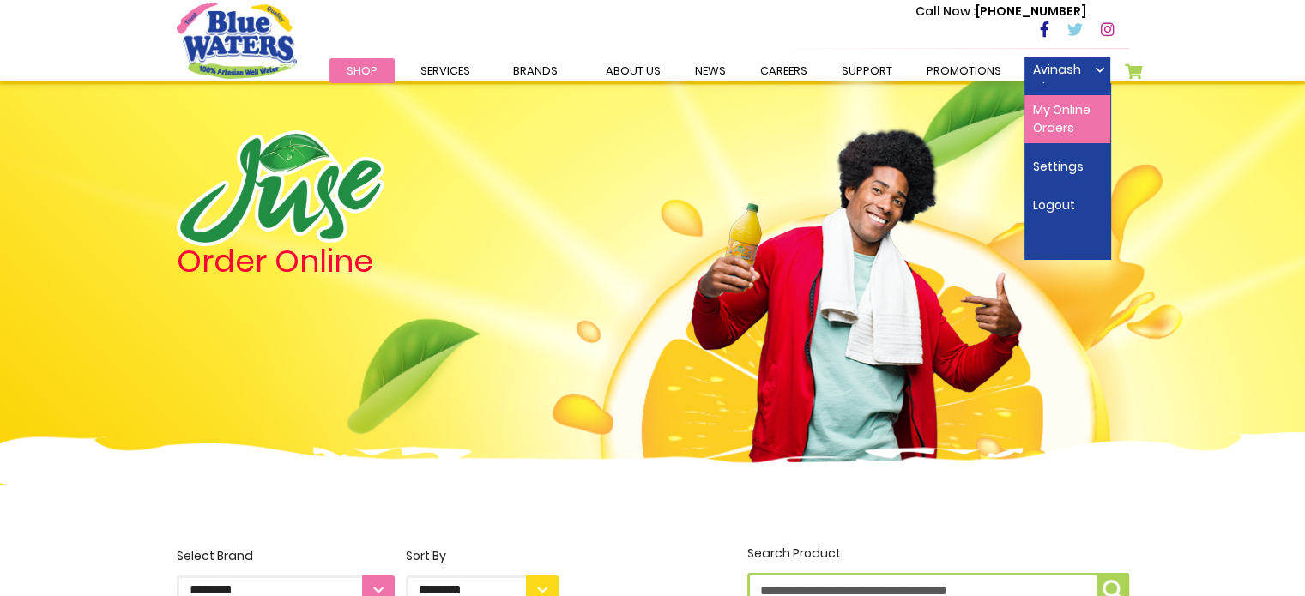
click at [1058, 112] on link "My Online Orders" at bounding box center [1067, 119] width 86 height 48
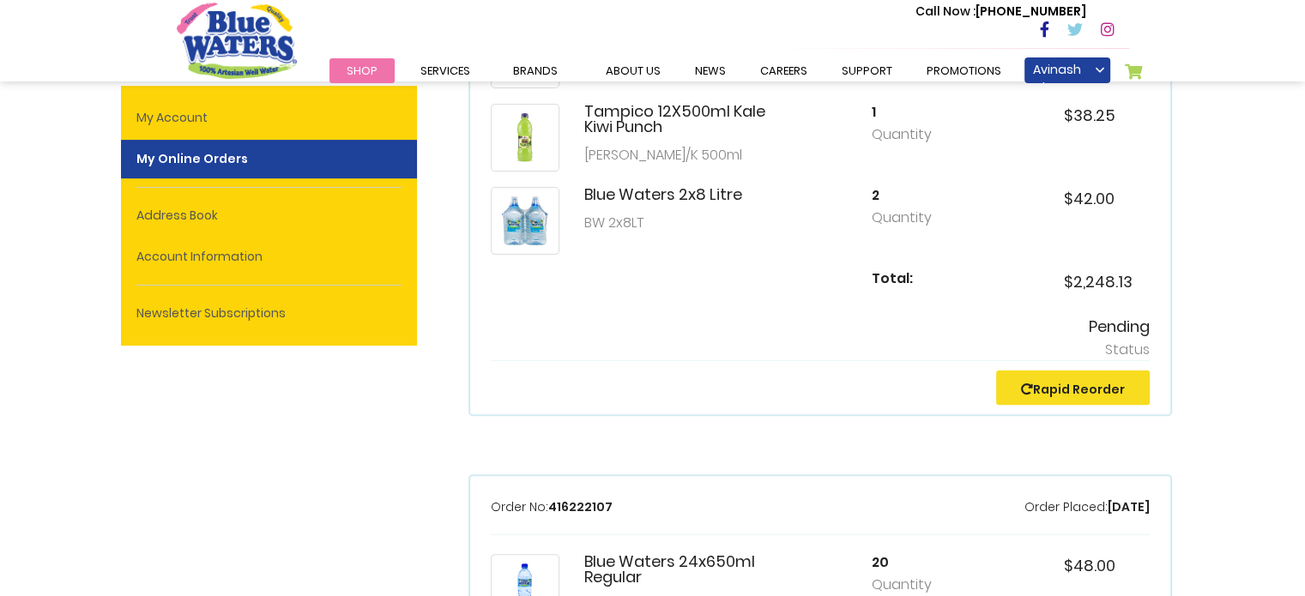
scroll to position [257, 0]
